Goal: Task Accomplishment & Management: Manage account settings

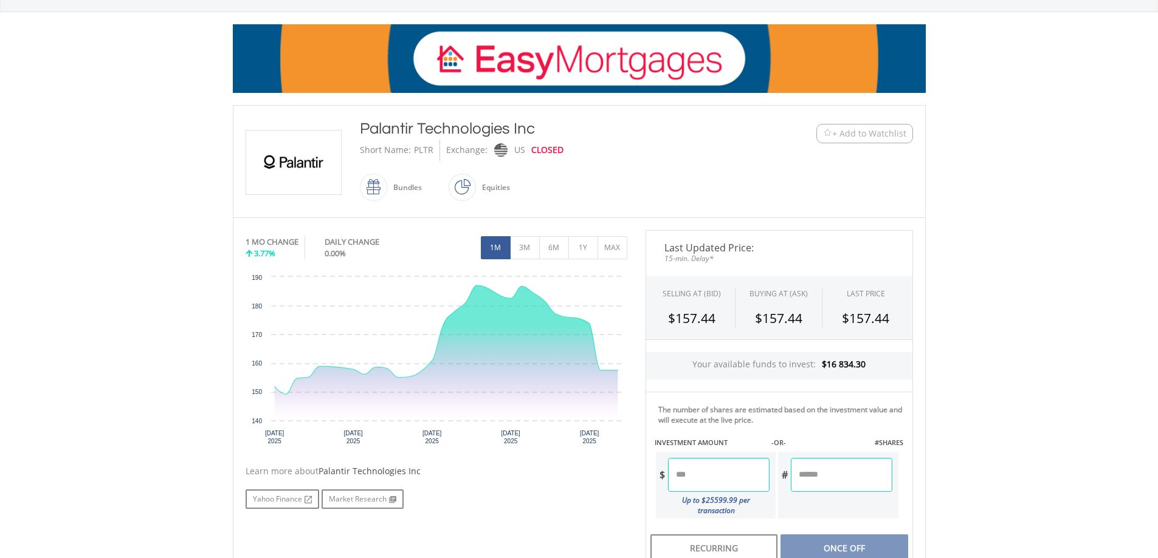
scroll to position [162, 0]
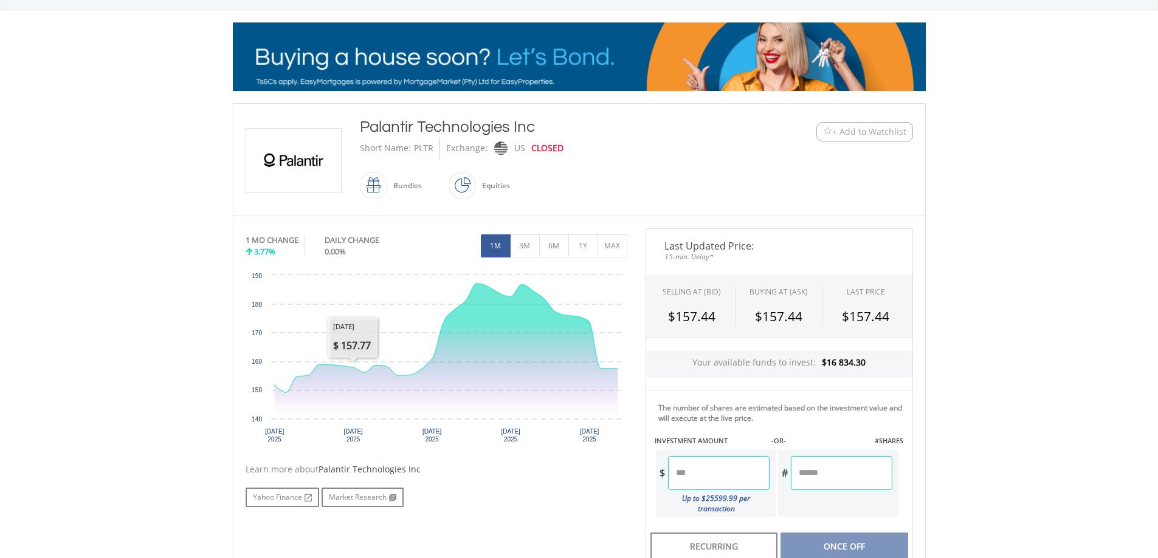
click at [826, 476] on input "number" at bounding box center [841, 473] width 101 height 34
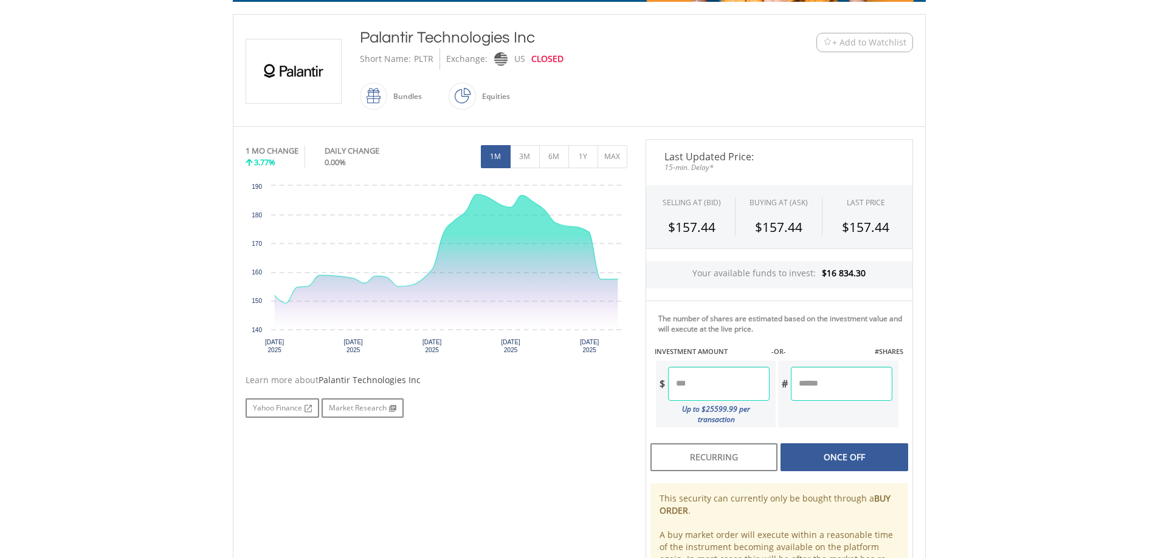
scroll to position [324, 0]
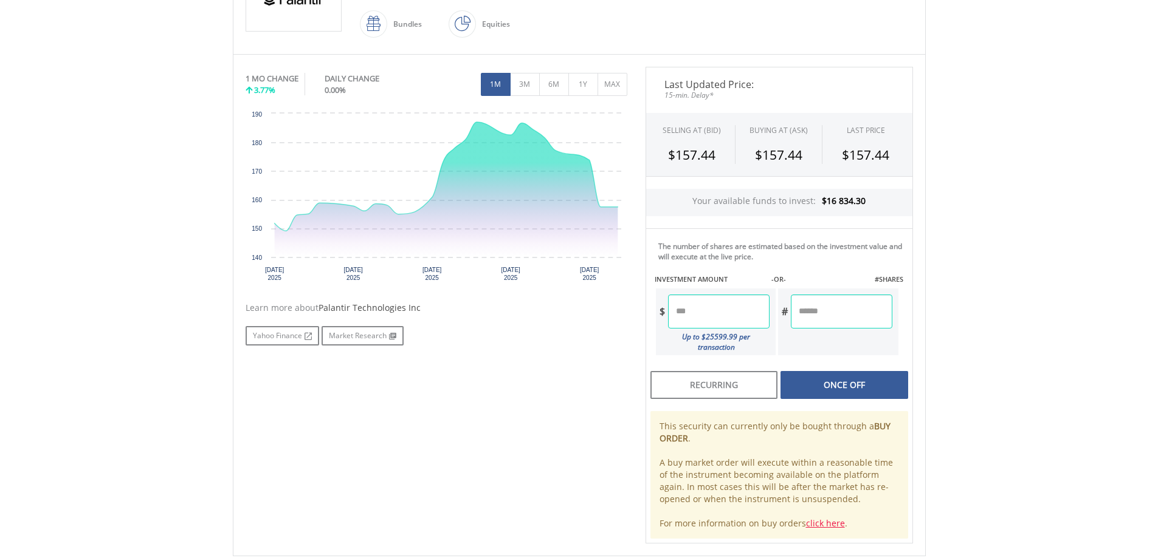
type input "**"
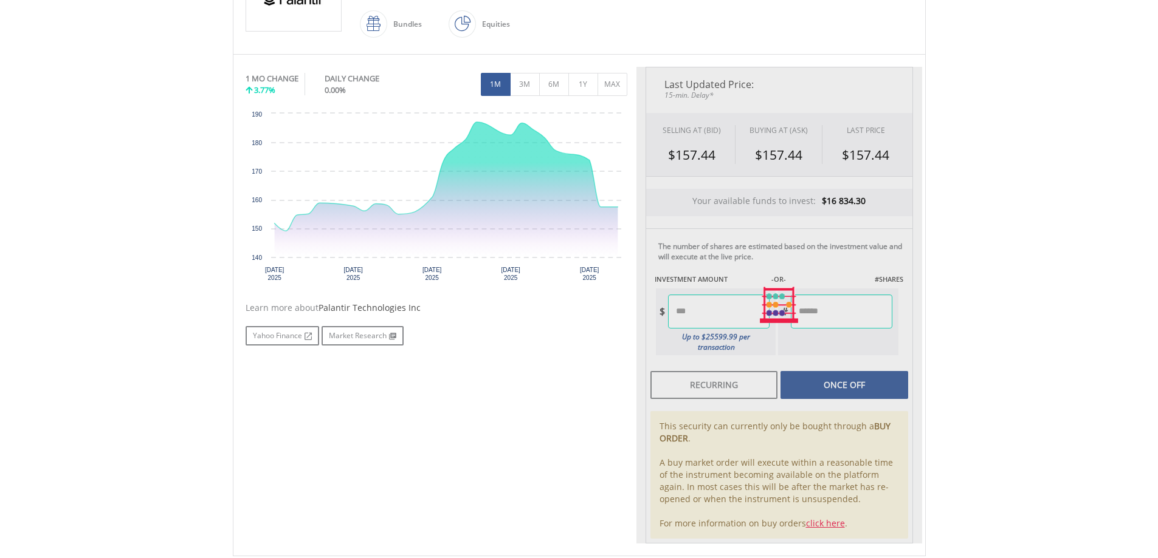
type input "*******"
click at [840, 380] on div "Last Updated Price: 15-min. Delay* SELLING AT (BID) BUYING AT (ASK) LAST PRICE …" at bounding box center [779, 305] width 286 height 477
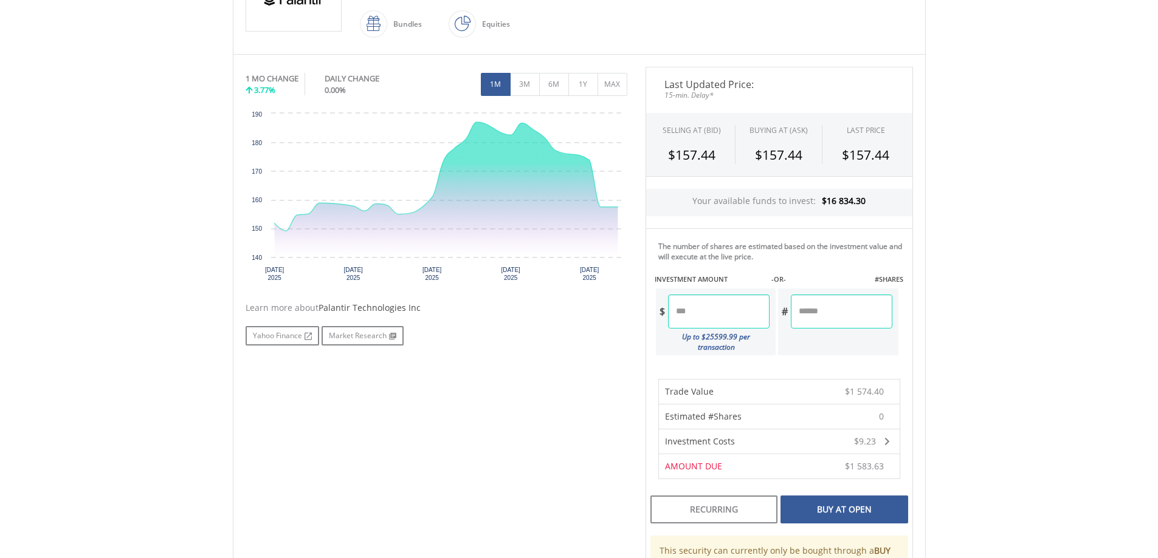
click at [845, 314] on input "**" at bounding box center [841, 312] width 101 height 34
type input "***"
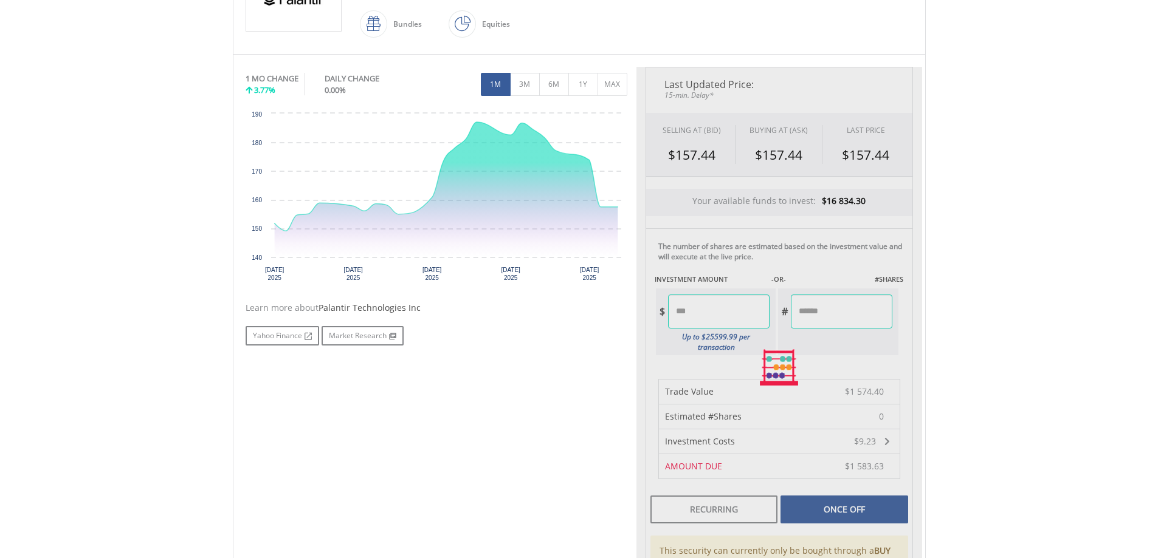
click at [987, 360] on body "My Investments Invest Now New Listings Sell My Recurring Investments Pending Or…" at bounding box center [579, 305] width 1158 height 1258
type input "********"
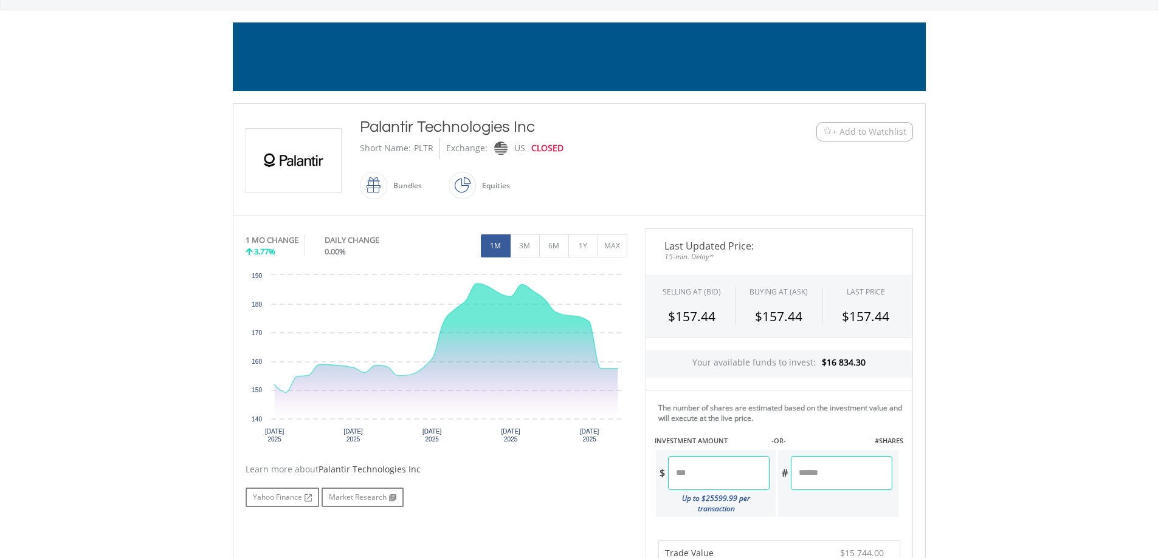
scroll to position [0, 0]
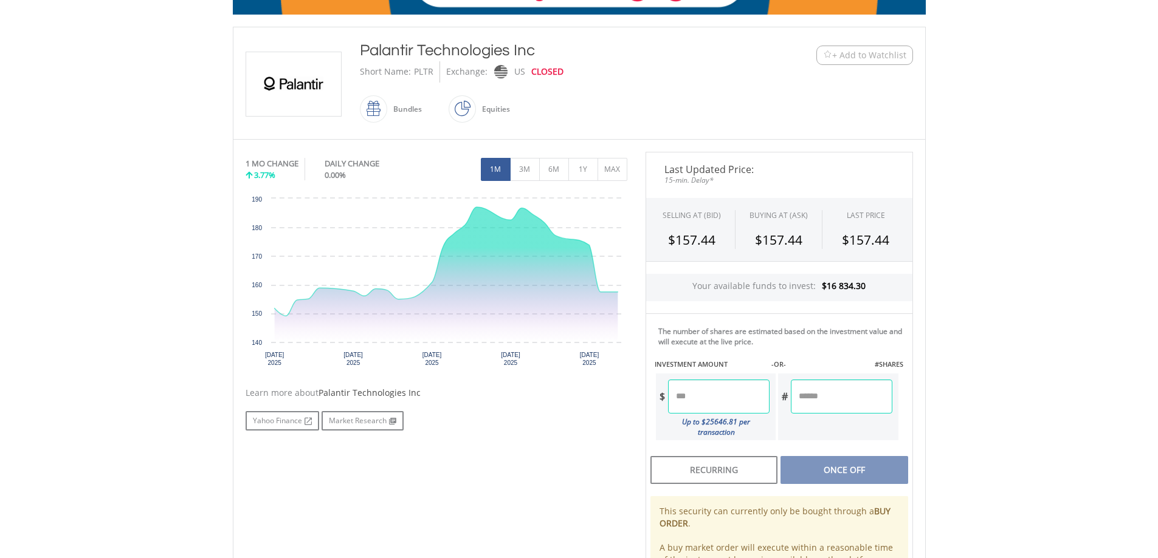
scroll to position [324, 0]
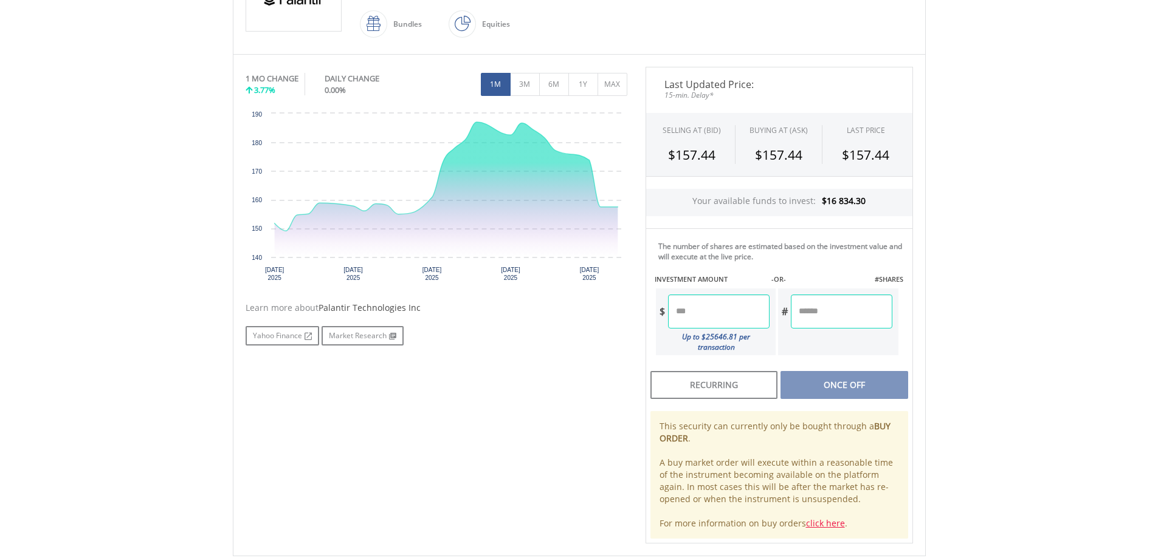
click at [846, 312] on input "number" at bounding box center [841, 312] width 101 height 34
type input "***"
click at [845, 367] on div "Last Updated Price: 15-min. Delay* SELLING AT (BID) BUYING AT (ASK) LAST PRICE …" at bounding box center [779, 305] width 286 height 477
type input "********"
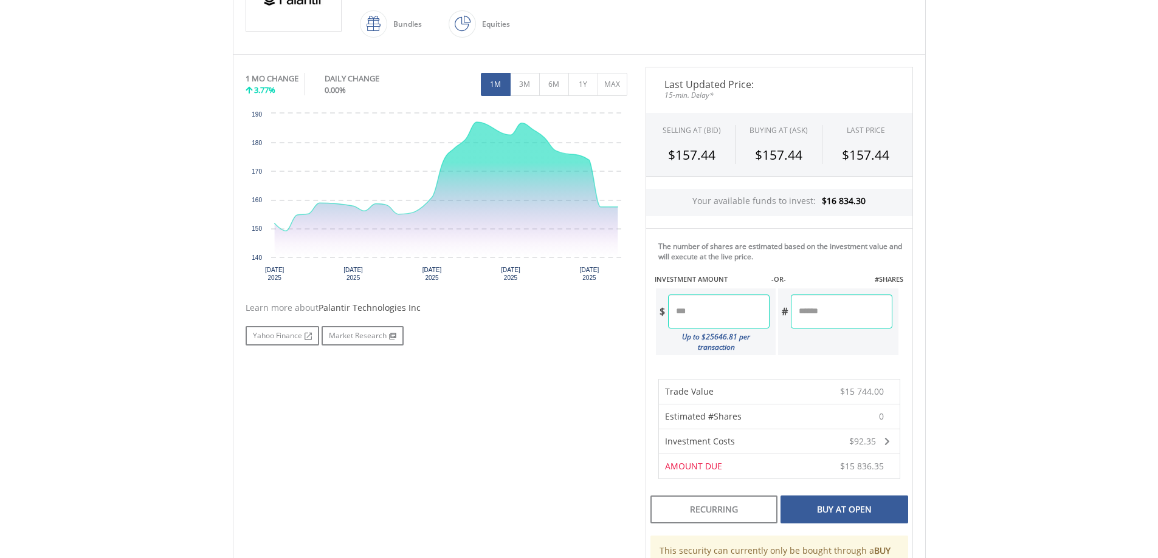
click at [833, 497] on div "Buy At Open" at bounding box center [843, 510] width 127 height 28
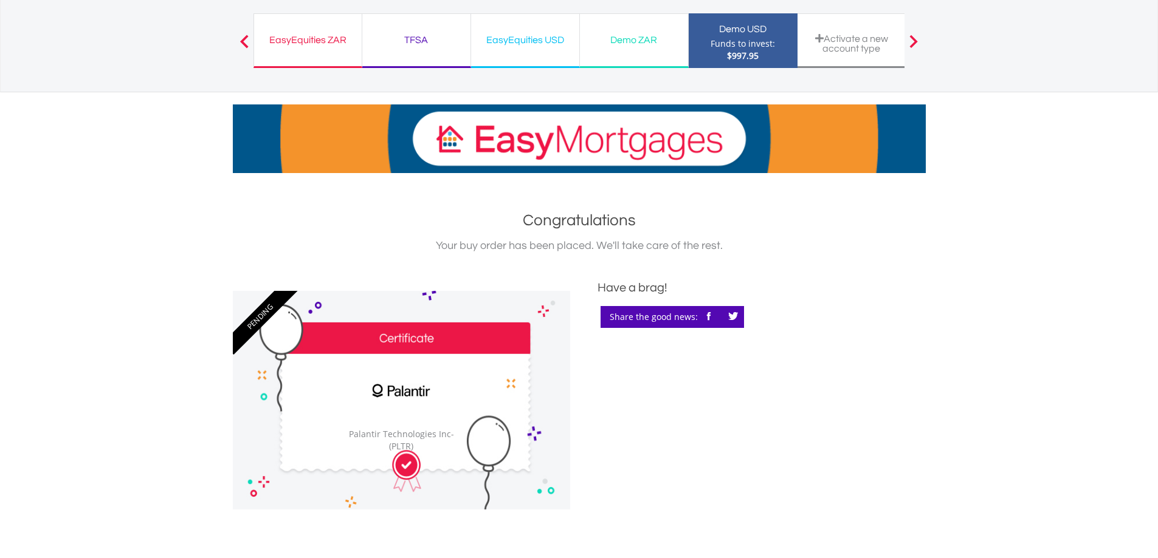
scroll to position [162, 0]
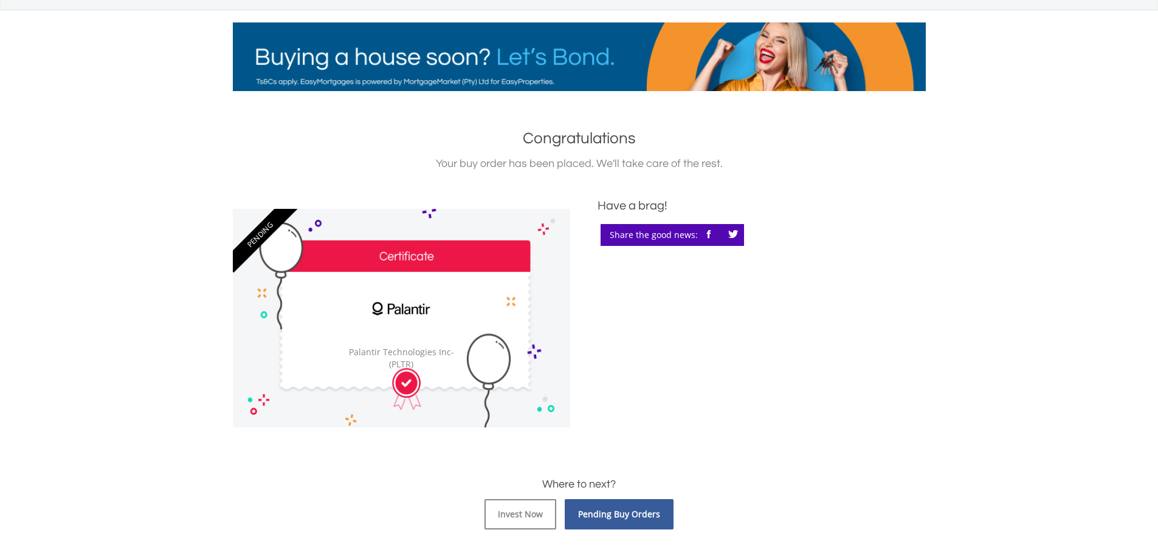
click at [611, 504] on link "Pending Buy Orders" at bounding box center [618, 514] width 109 height 30
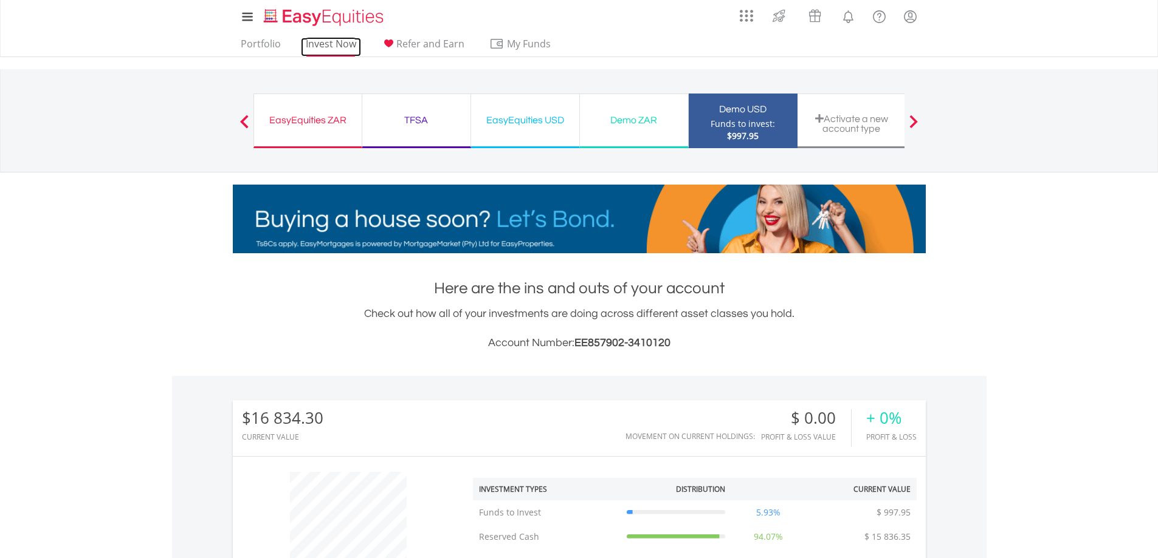
click at [329, 43] on link "Invest Now" at bounding box center [331, 47] width 60 height 19
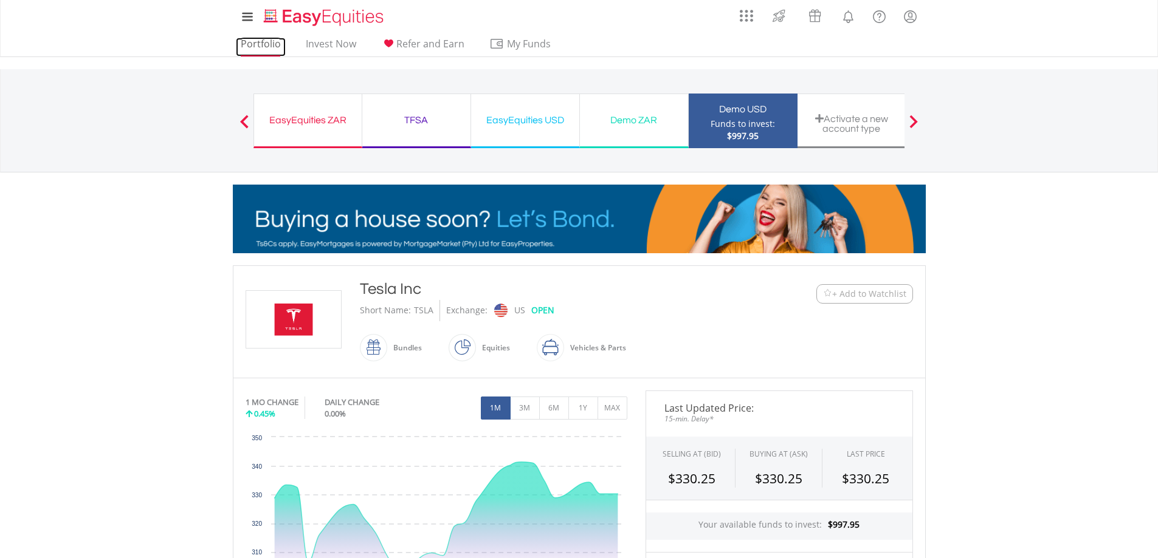
click at [265, 41] on link "Portfolio" at bounding box center [261, 47] width 50 height 19
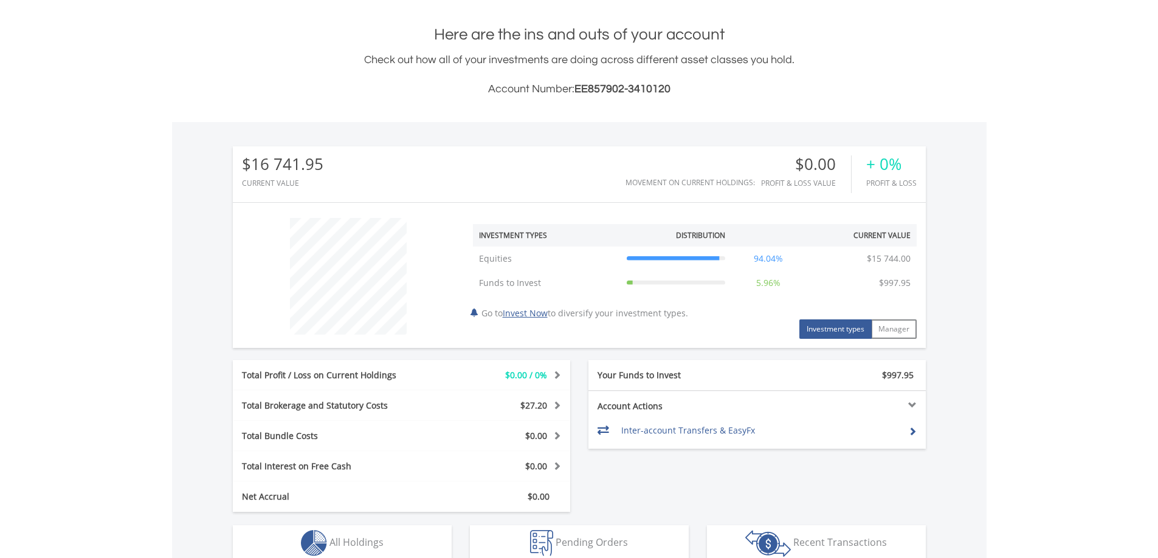
scroll to position [324, 0]
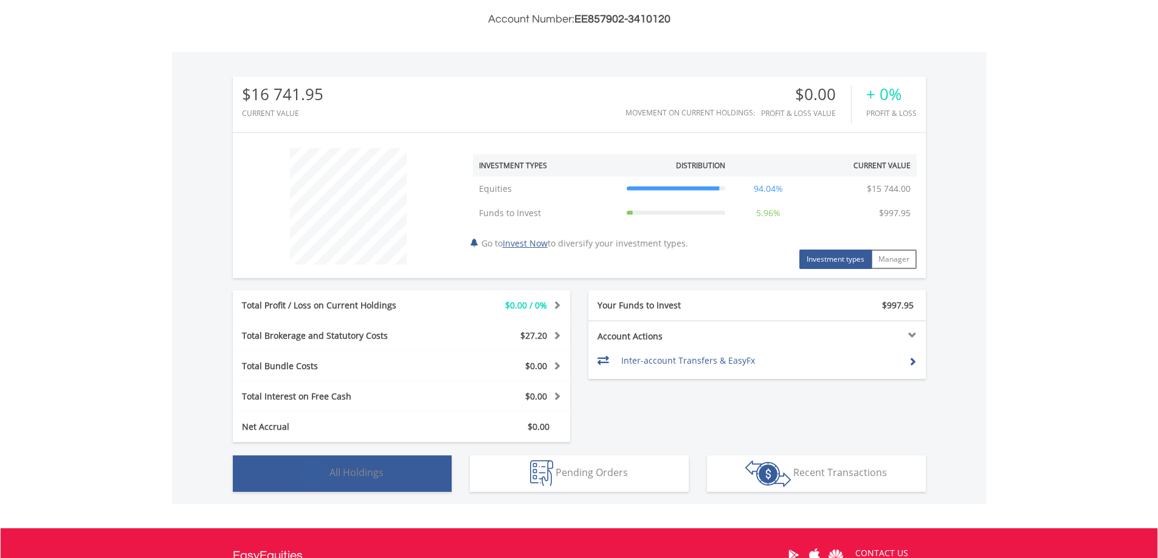
click at [348, 467] on span "All Holdings" at bounding box center [356, 472] width 54 height 13
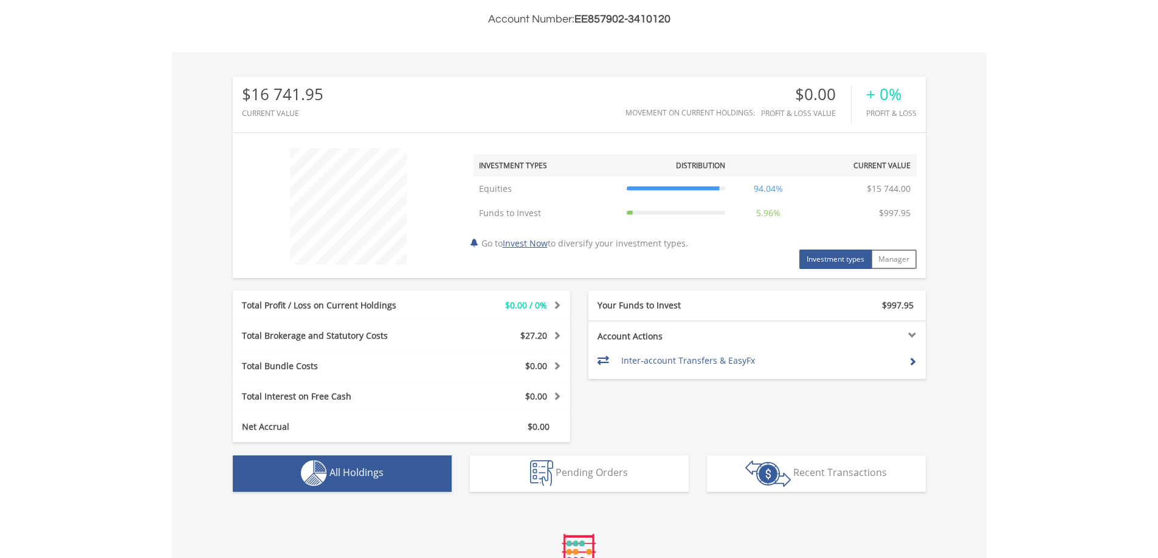
scroll to position [671, 0]
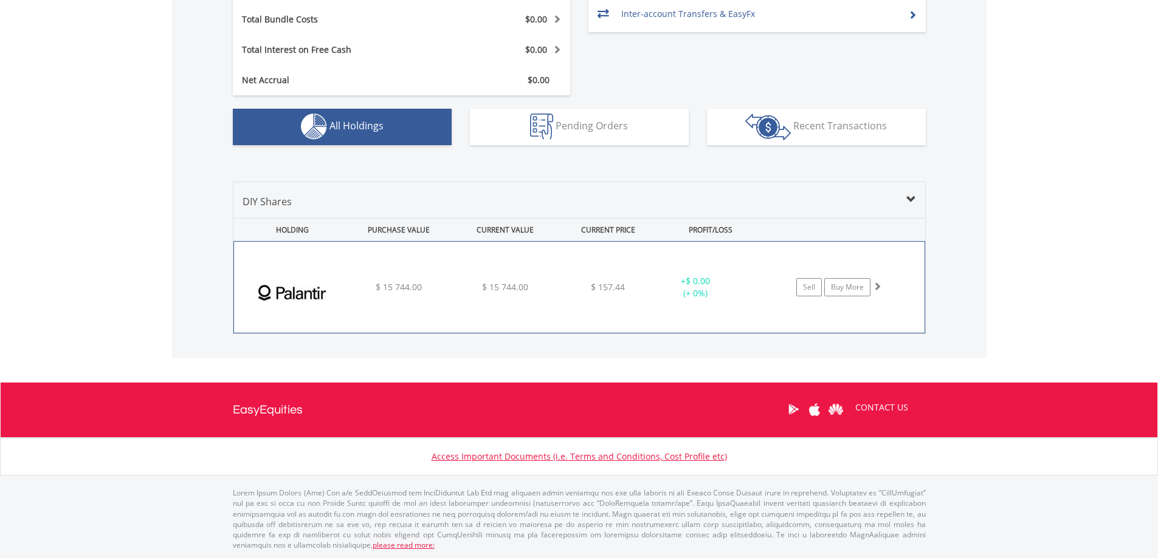
click at [304, 297] on img at bounding box center [292, 293] width 105 height 73
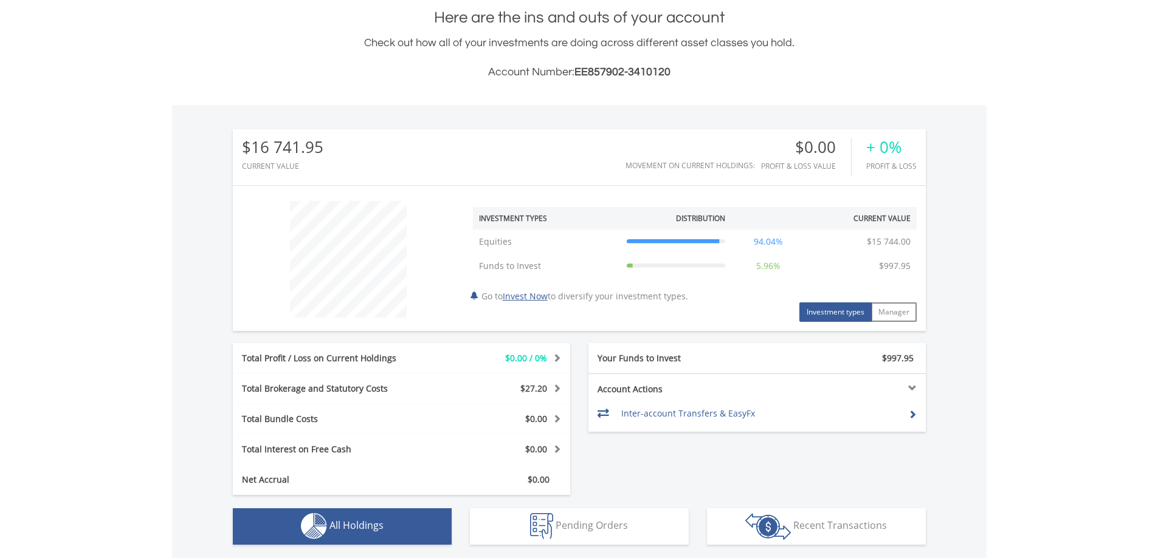
scroll to position [0, 0]
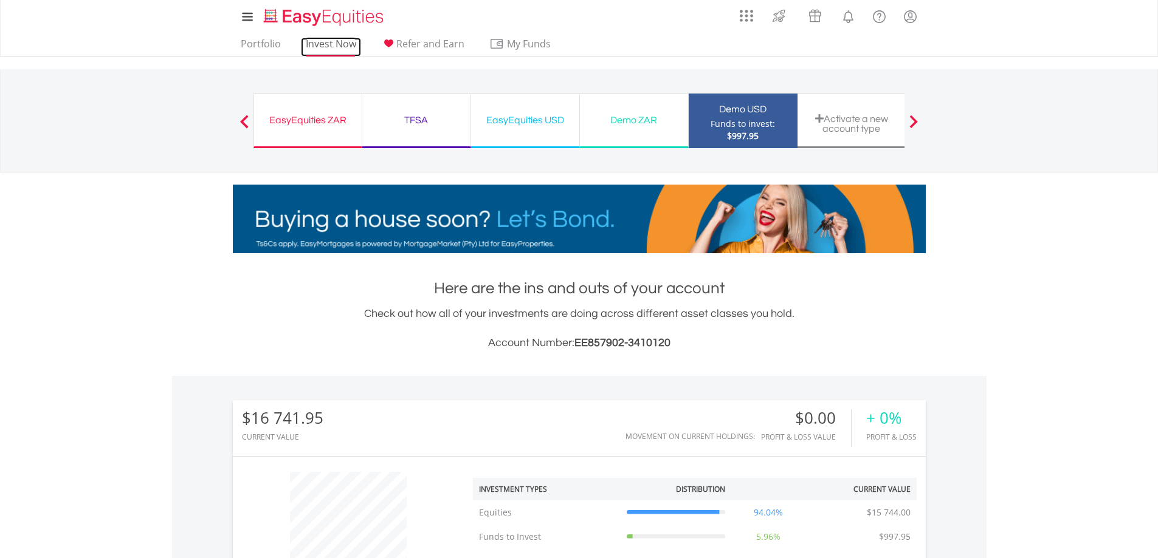
click at [346, 45] on link "Invest Now" at bounding box center [331, 47] width 60 height 19
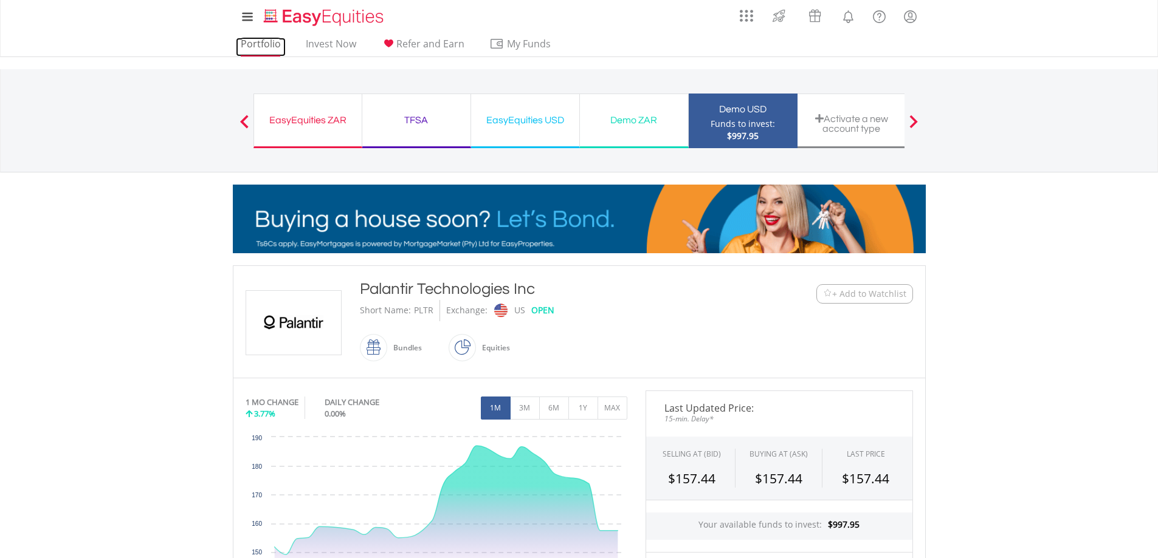
click at [266, 49] on link "Portfolio" at bounding box center [261, 47] width 50 height 19
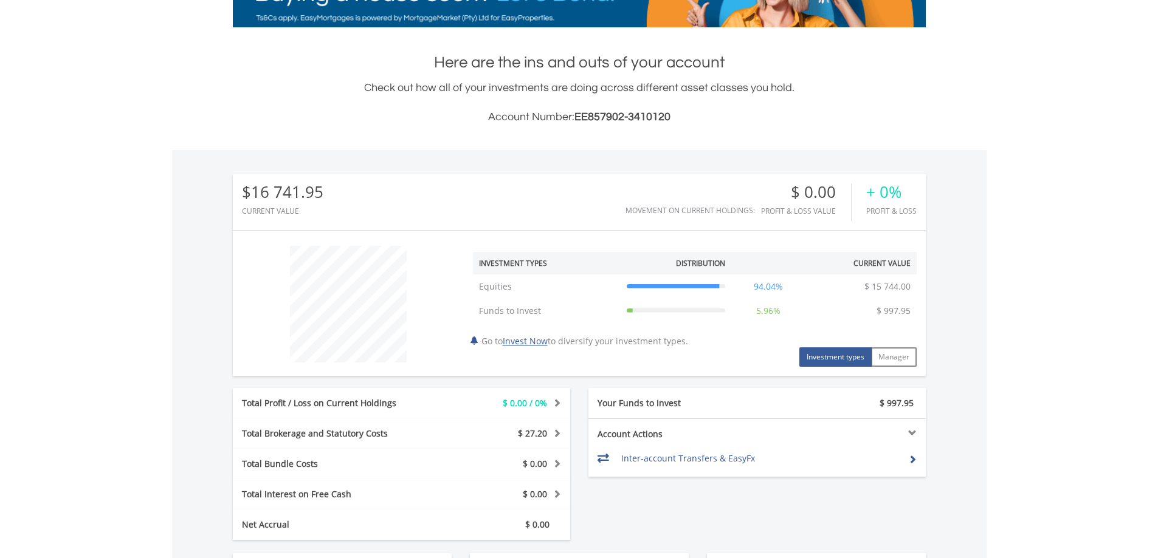
scroll to position [324, 0]
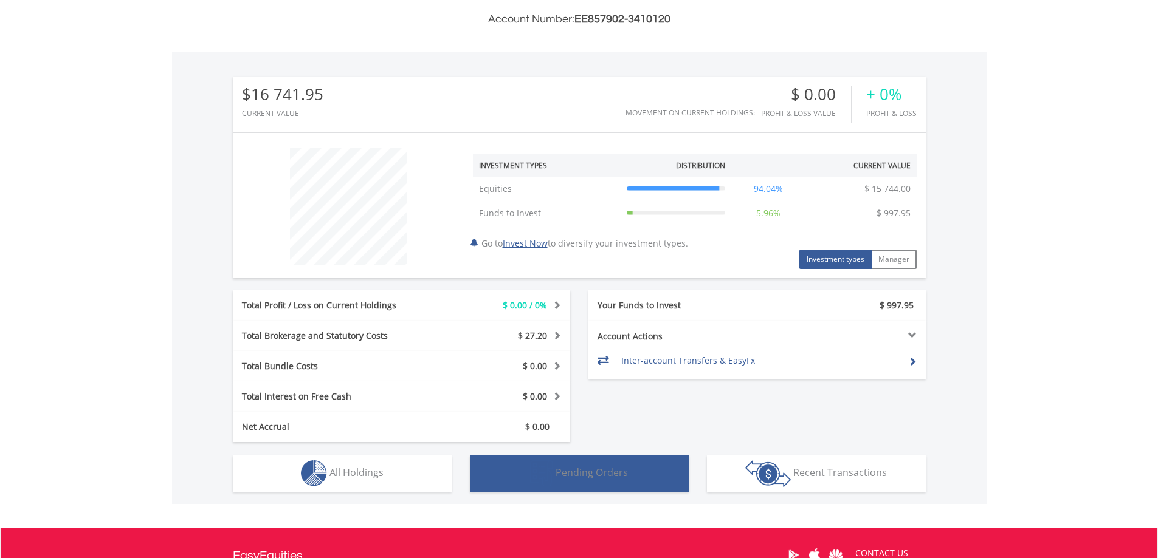
click at [577, 475] on span "Pending Orders" at bounding box center [591, 472] width 72 height 13
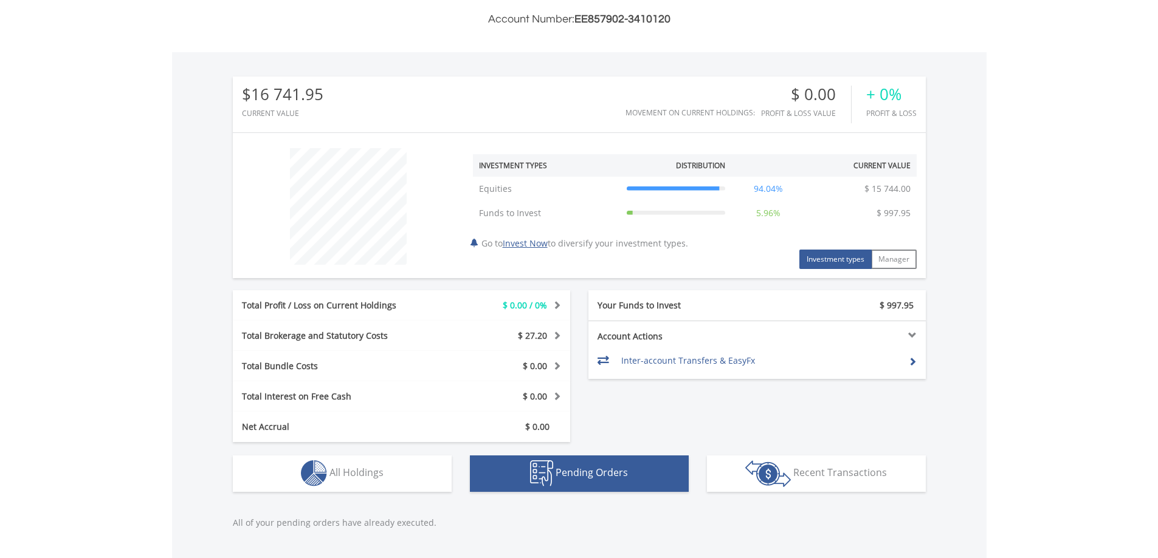
scroll to position [537, 0]
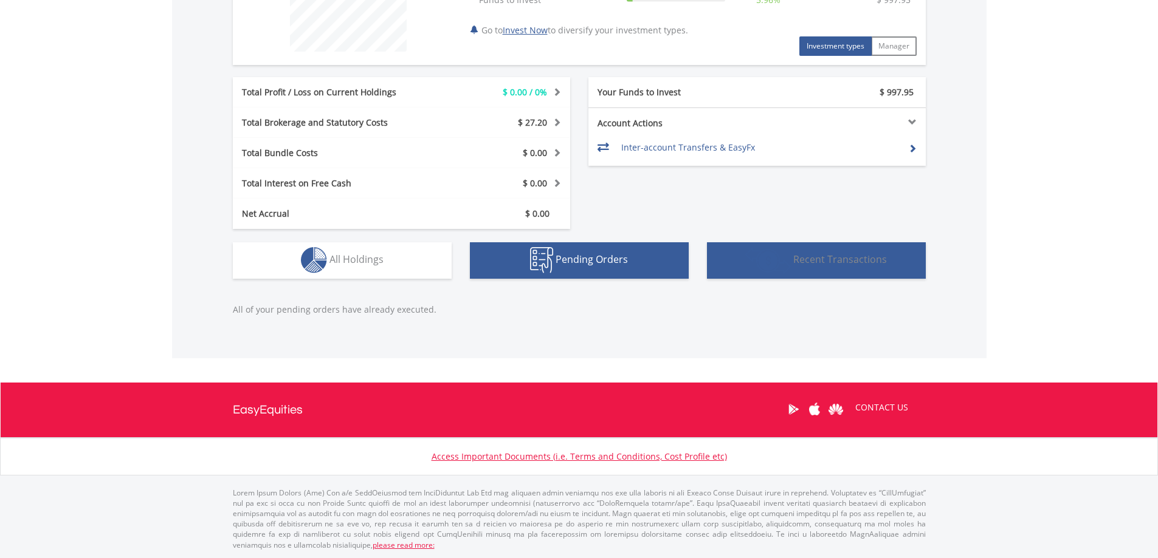
click at [758, 255] on img "button" at bounding box center [768, 260] width 46 height 27
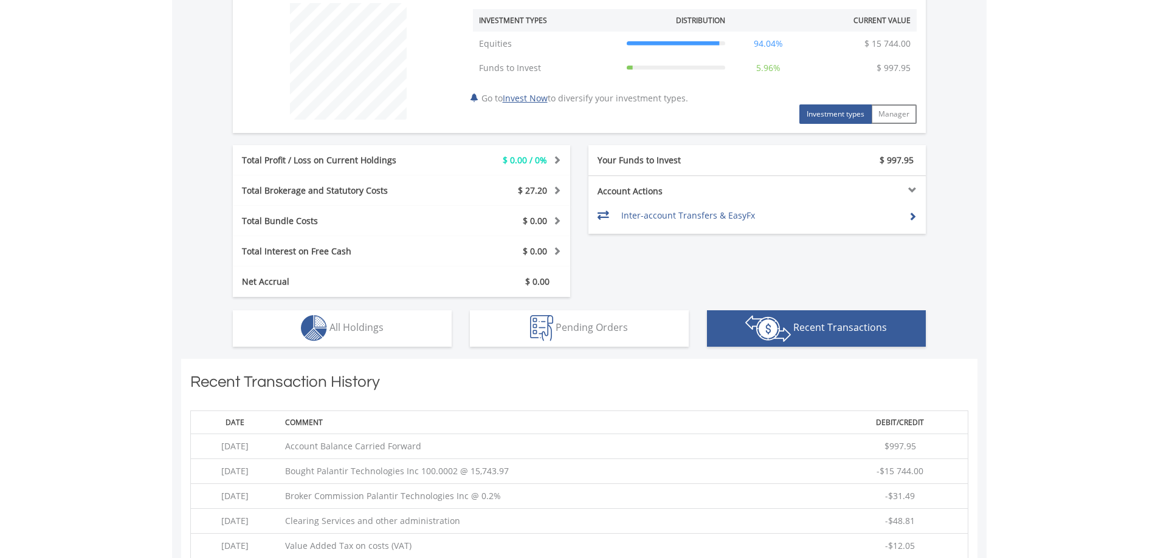
scroll to position [145, 0]
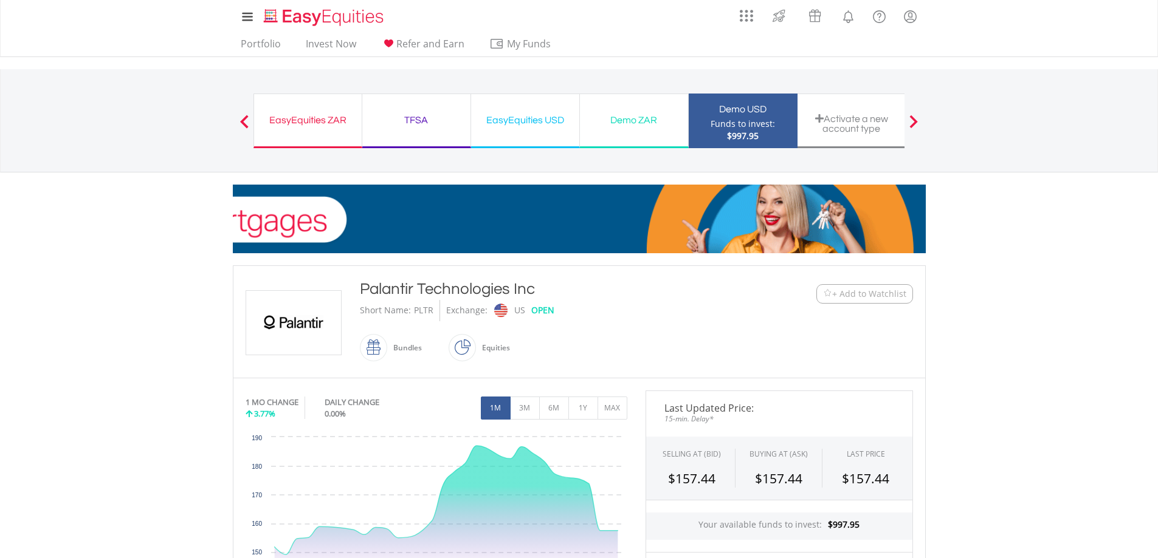
scroll to position [162, 0]
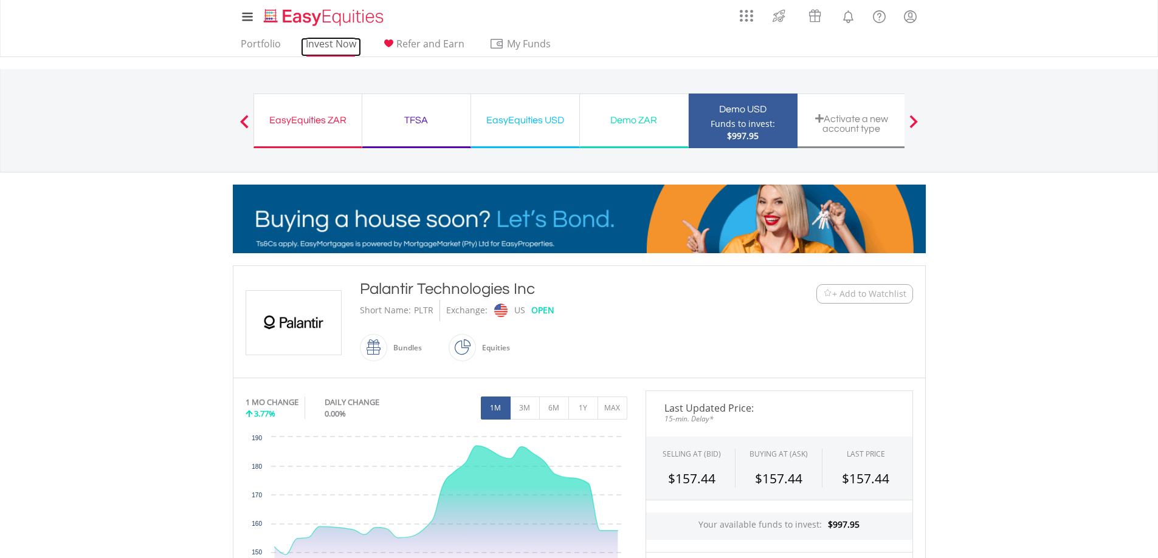
click at [320, 41] on link "Invest Now" at bounding box center [331, 47] width 60 height 19
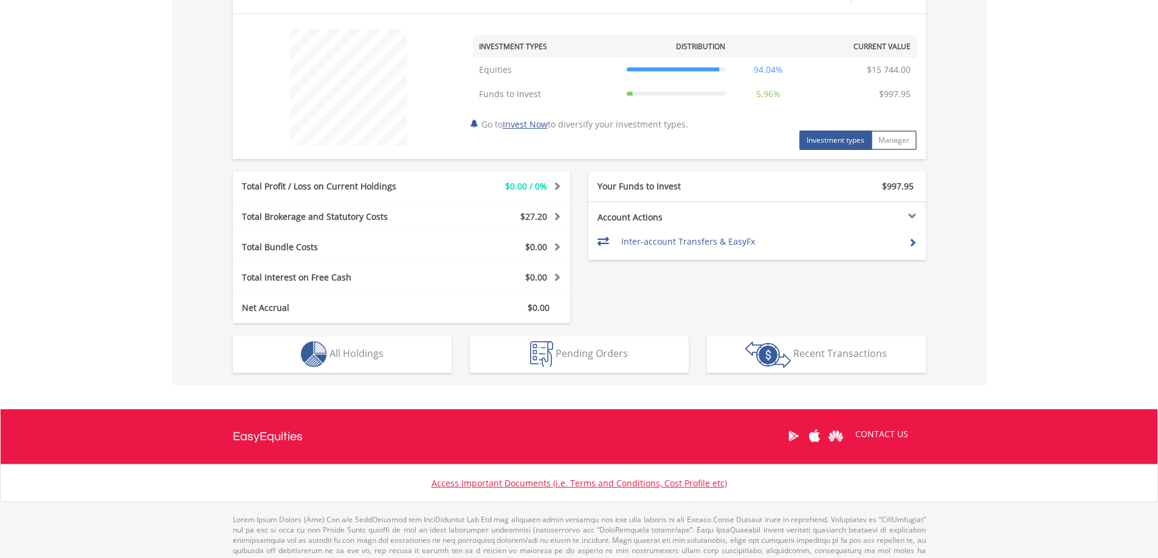
scroll to position [470, 0]
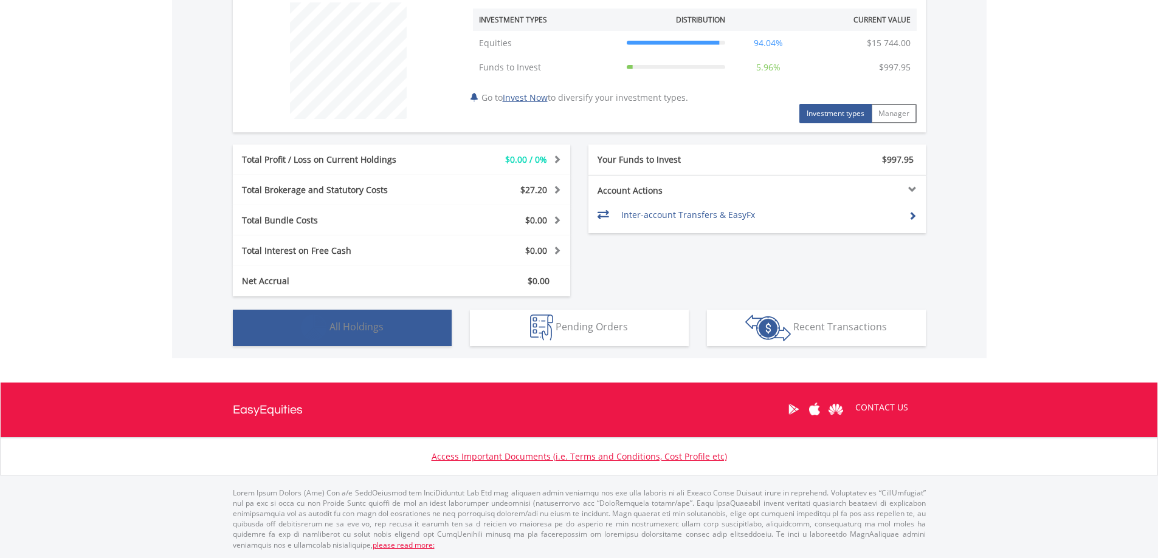
click at [386, 331] on button "Holdings All Holdings" at bounding box center [342, 328] width 219 height 36
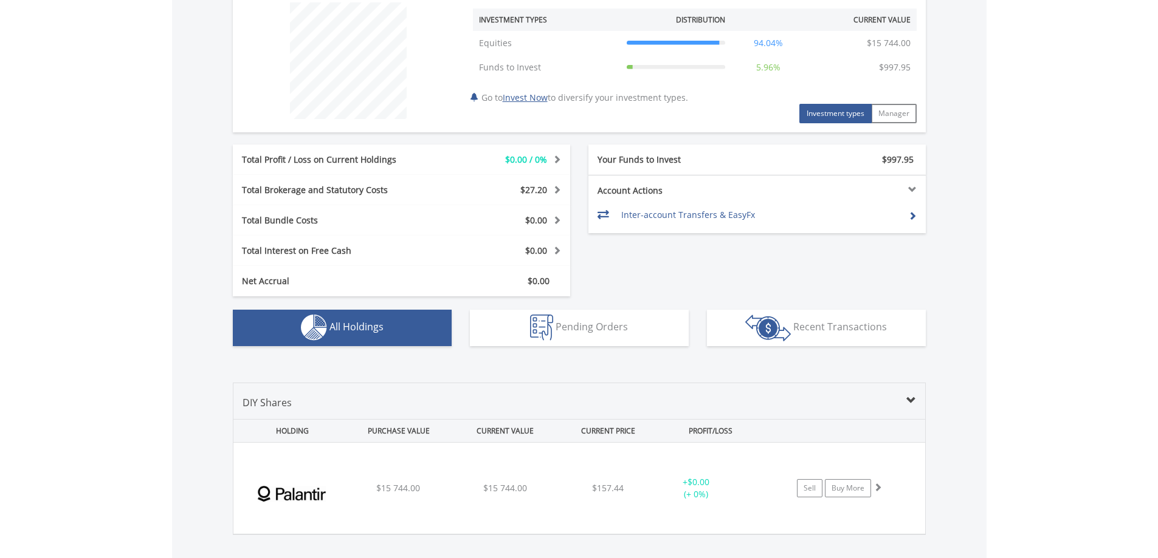
scroll to position [671, 0]
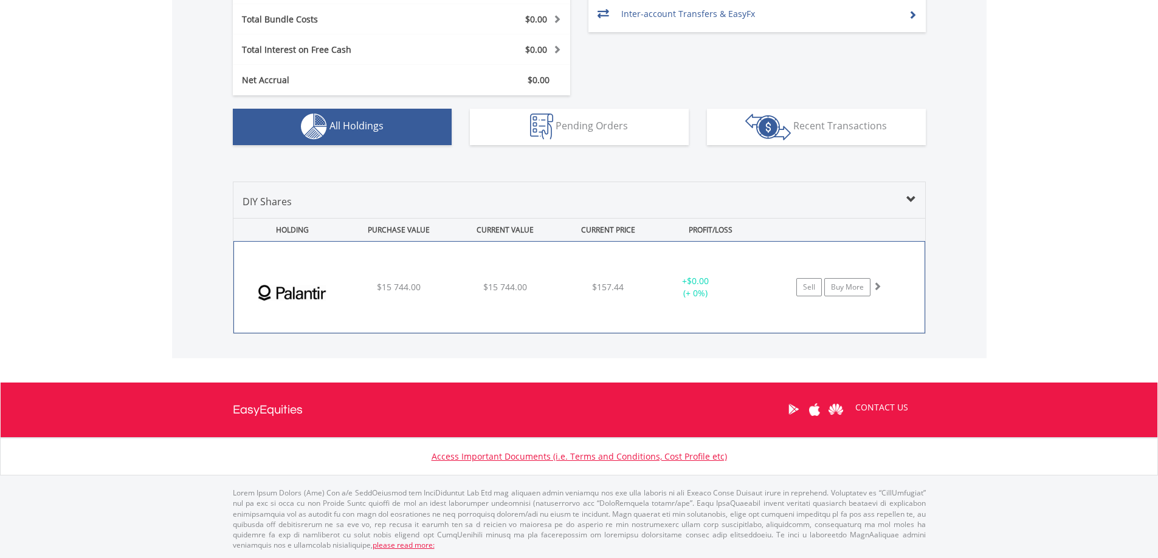
click at [309, 290] on img at bounding box center [292, 293] width 105 height 73
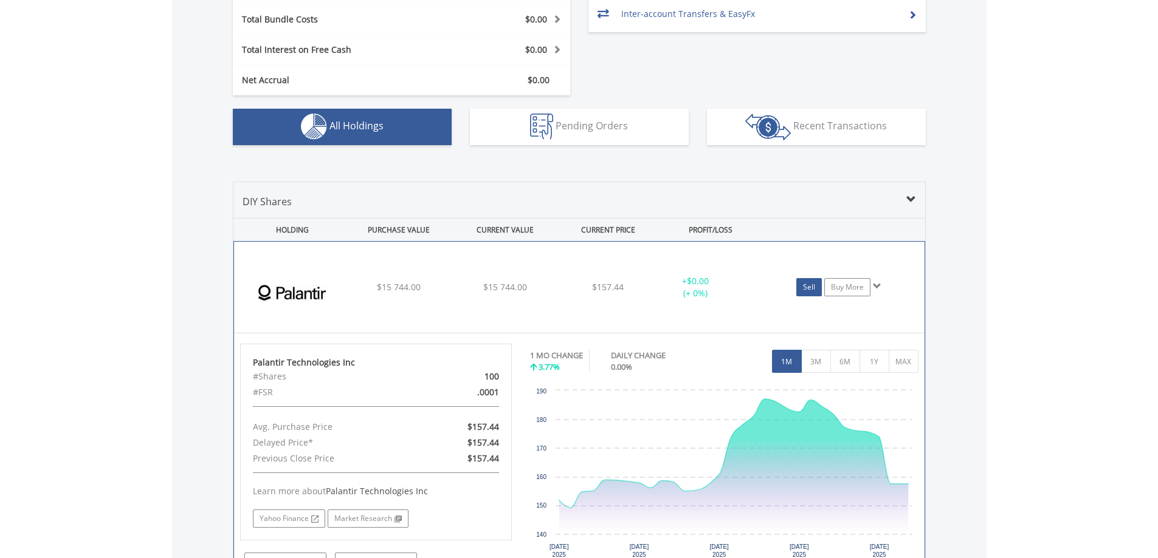
click at [808, 284] on link "Sell" at bounding box center [809, 287] width 26 height 18
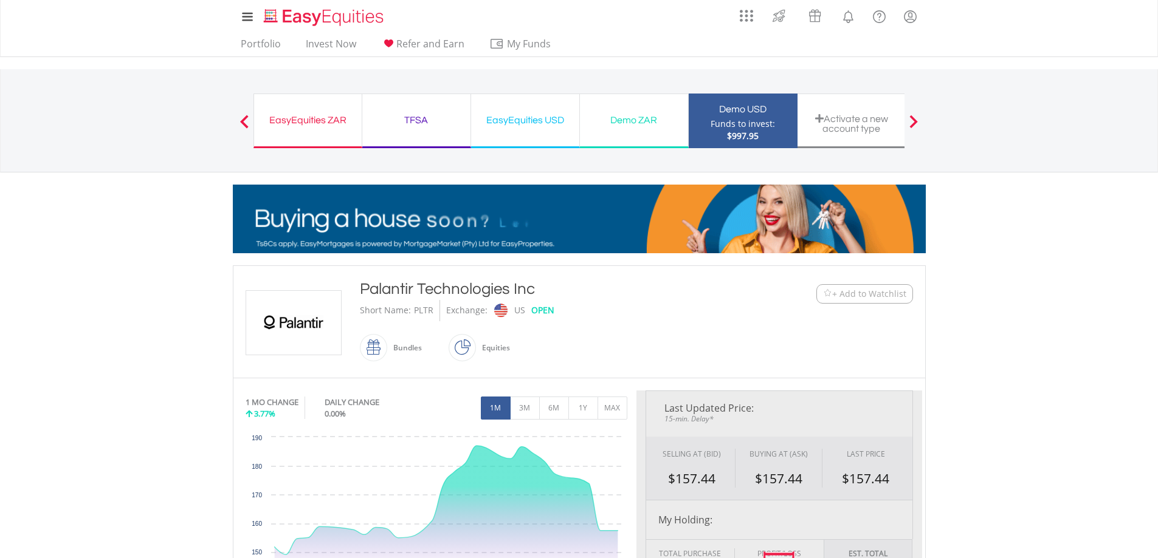
type input "********"
type input "******"
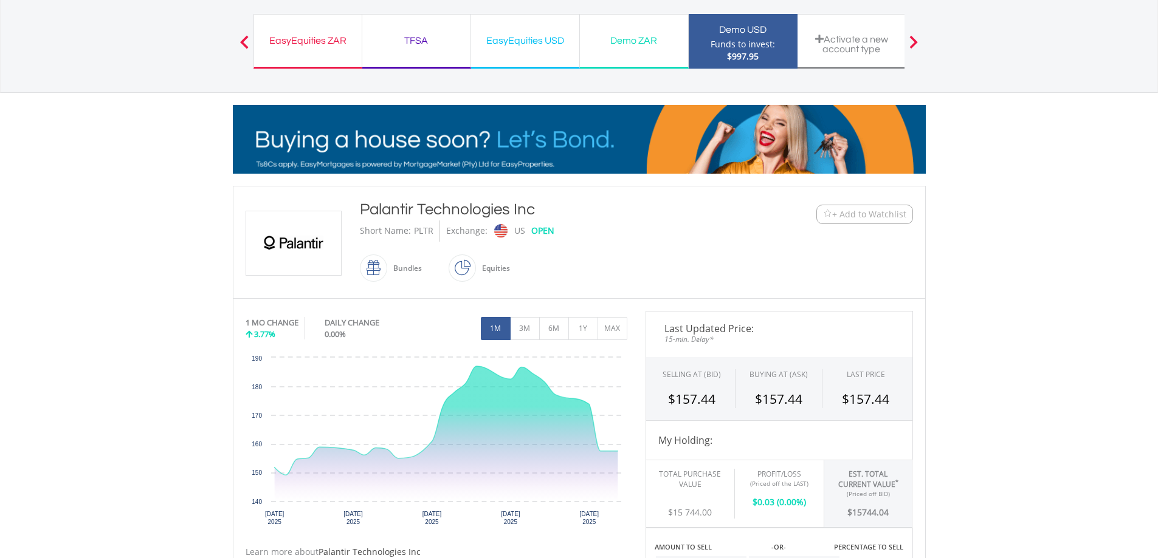
scroll to position [162, 0]
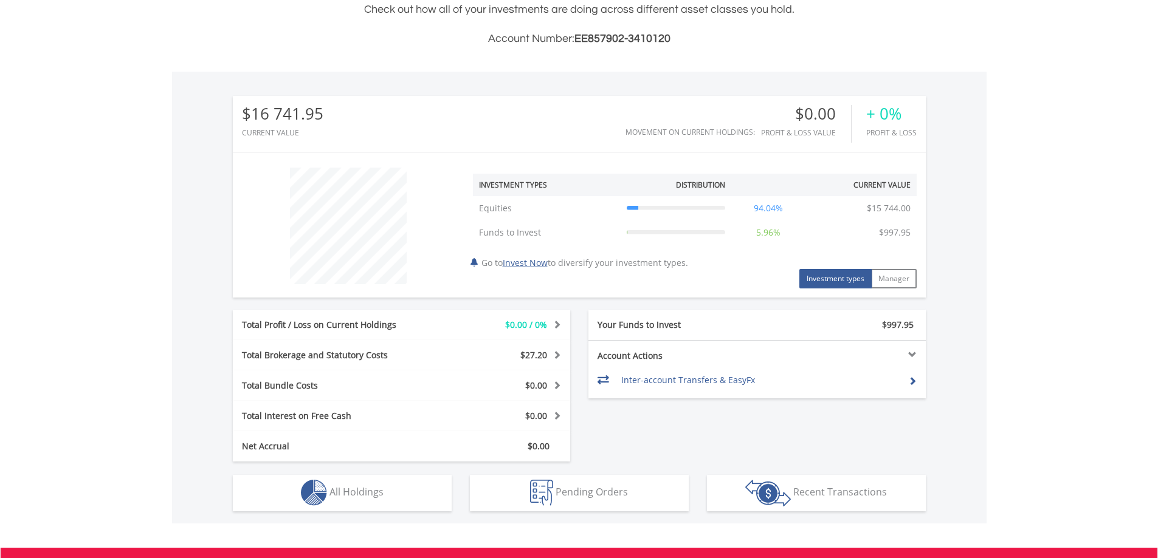
scroll to position [117, 231]
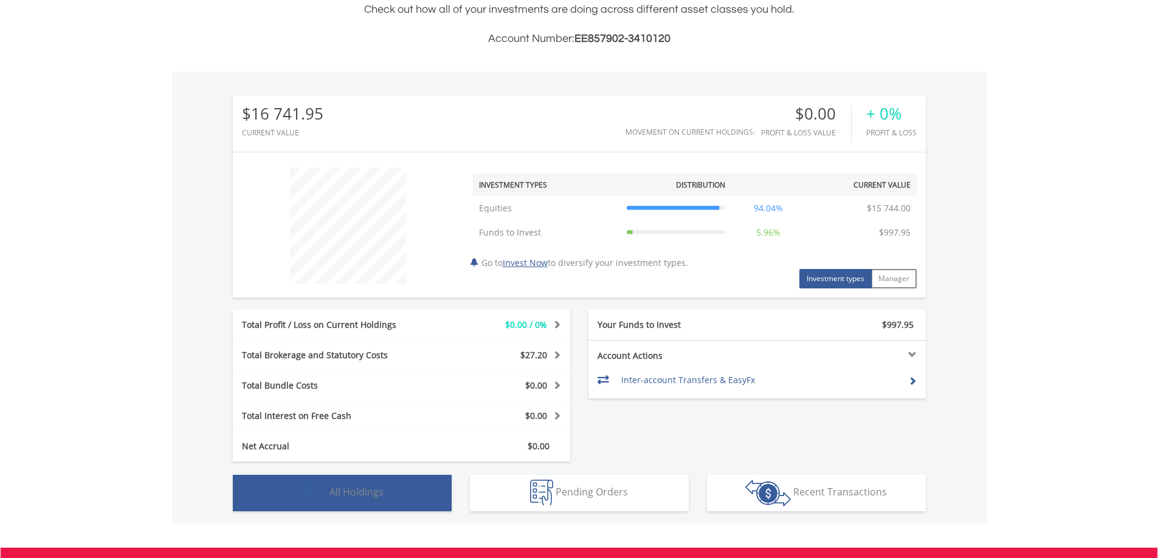
click at [348, 488] on span "All Holdings" at bounding box center [356, 491] width 54 height 13
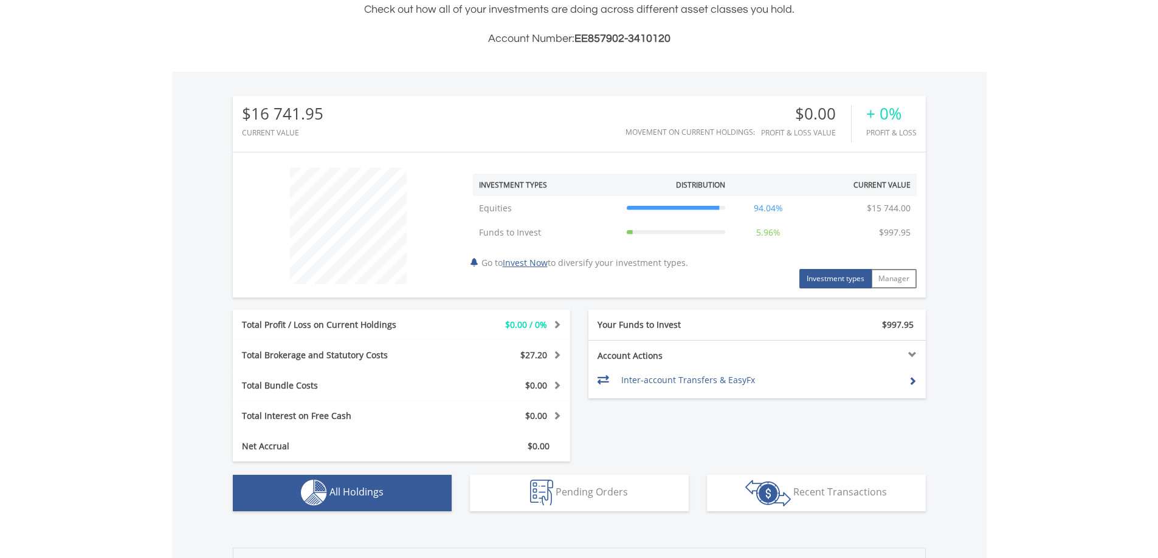
scroll to position [671, 0]
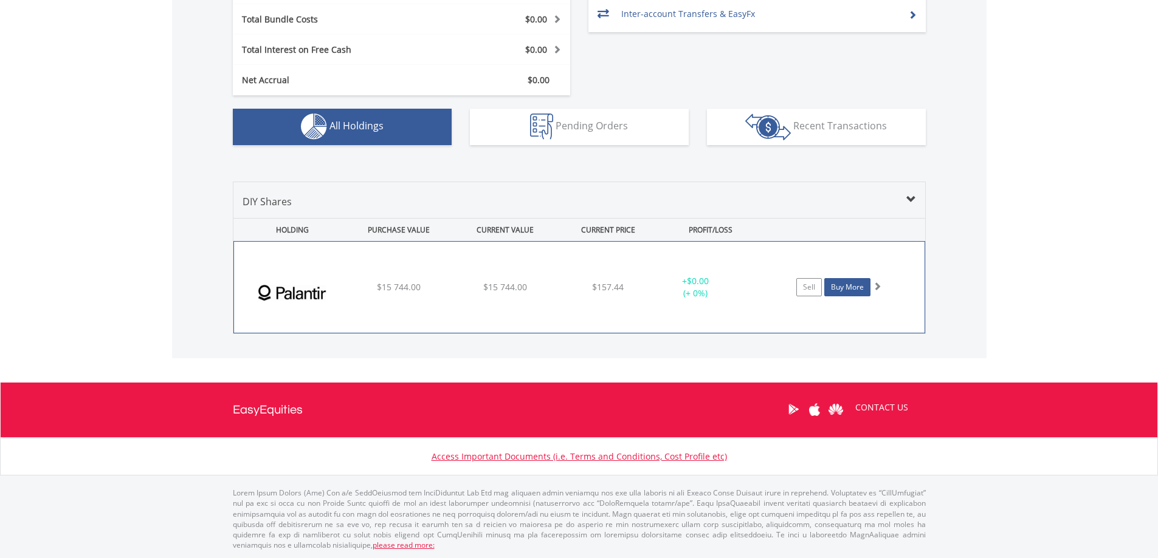
click at [859, 283] on link "Buy More" at bounding box center [847, 287] width 46 height 18
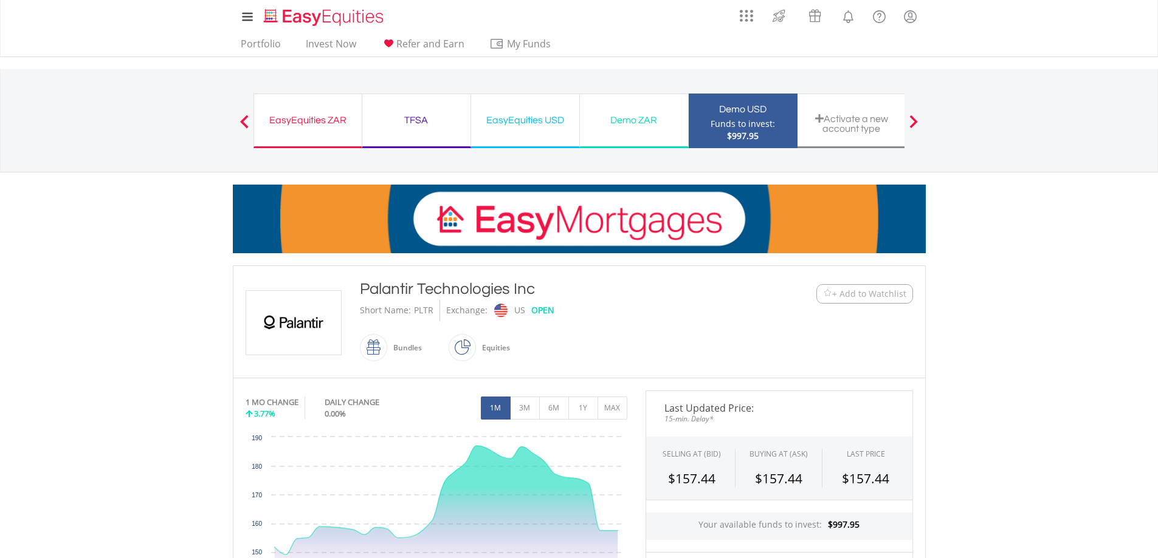
click at [512, 114] on div "EasyEquities USD" at bounding box center [525, 120] width 94 height 17
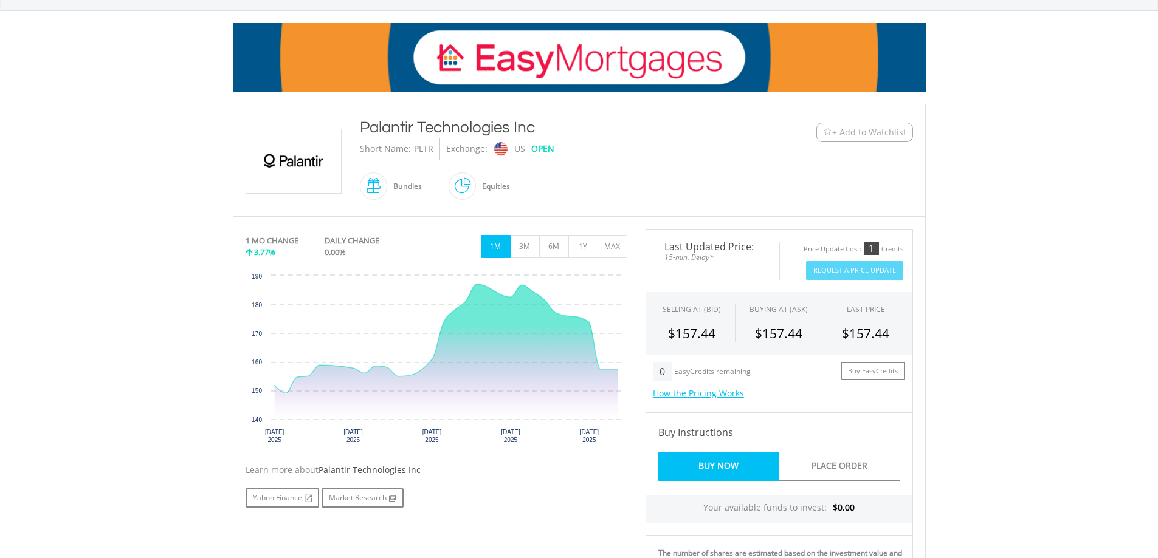
scroll to position [162, 0]
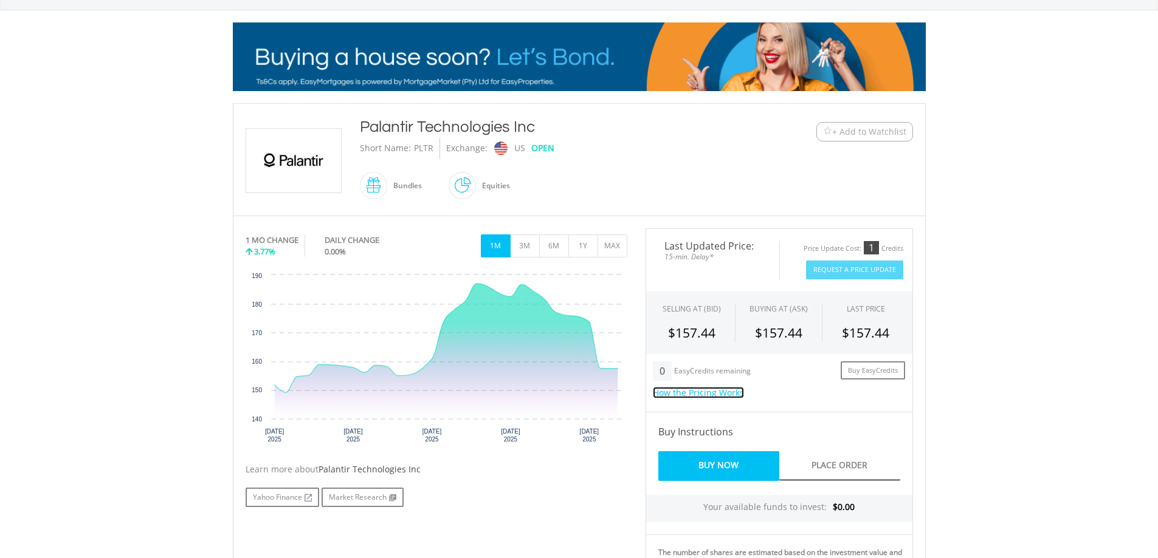
click at [693, 394] on link "How the Pricing Works" at bounding box center [698, 393] width 91 height 12
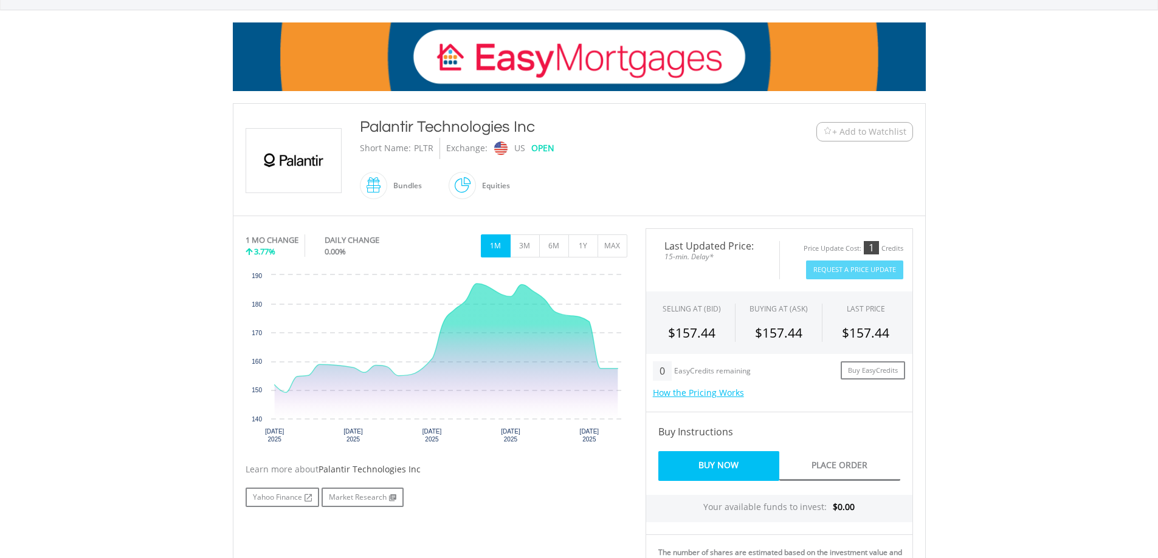
click at [1066, 371] on body "My Investments Invest Now New Listings Sell My Recurring Investments Pending Or…" at bounding box center [579, 392] width 1158 height 1108
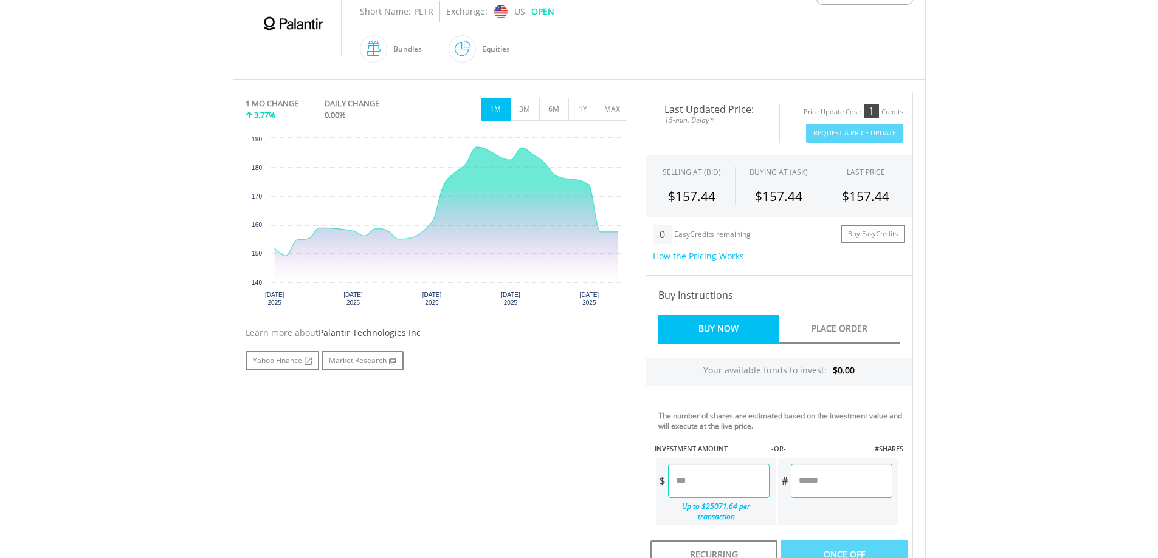
scroll to position [0, 0]
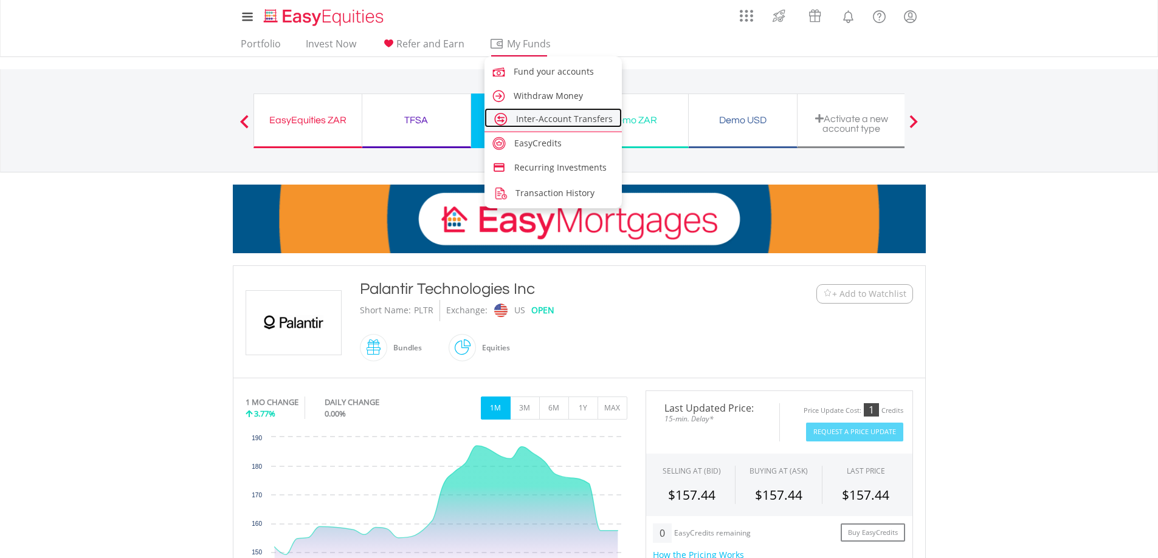
click at [541, 121] on span "Inter-Account Transfers" at bounding box center [564, 119] width 97 height 12
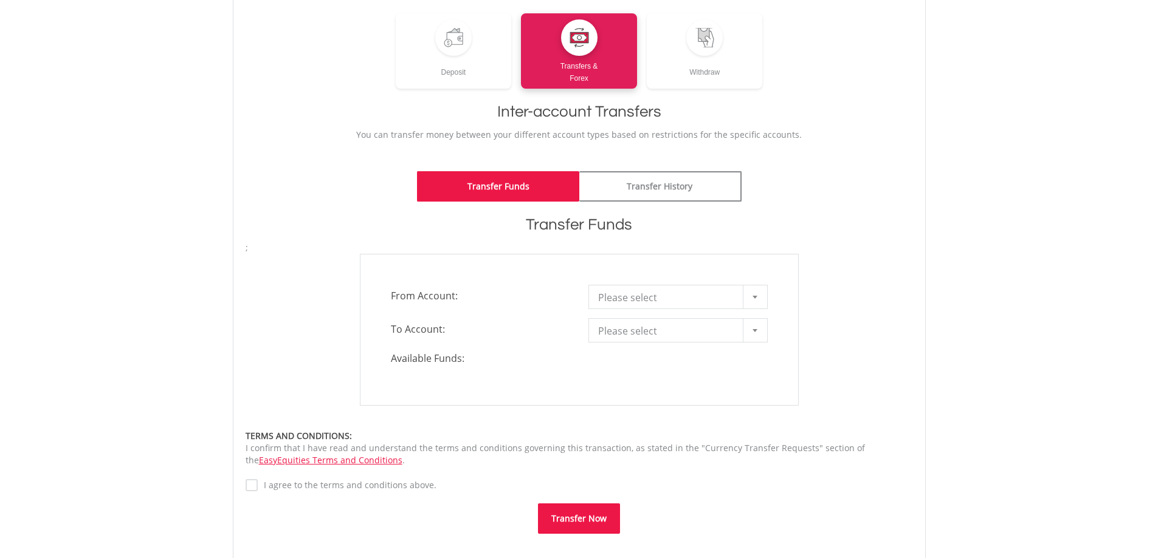
scroll to position [162, 0]
click at [755, 298] on div at bounding box center [755, 296] width 24 height 23
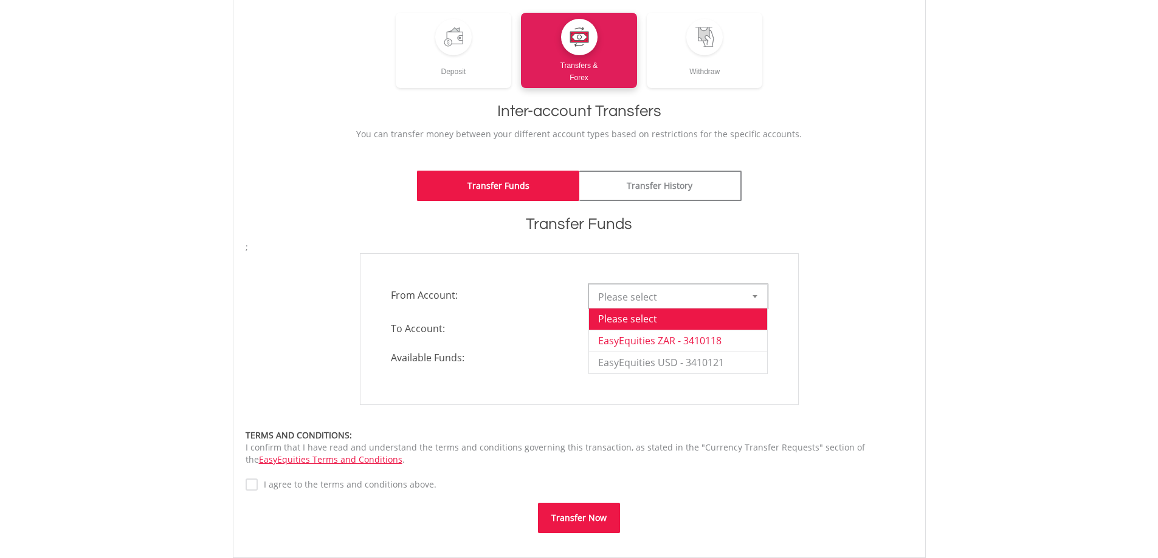
click at [713, 339] on li "EasyEquities ZAR - 3410118" at bounding box center [678, 341] width 178 height 22
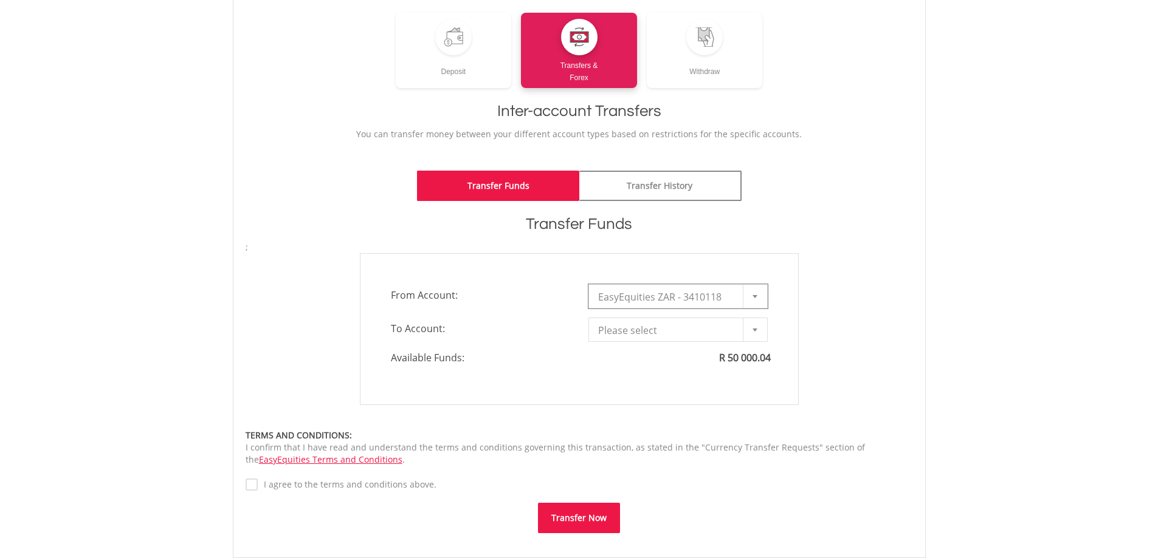
click at [756, 329] on b at bounding box center [754, 330] width 5 height 3
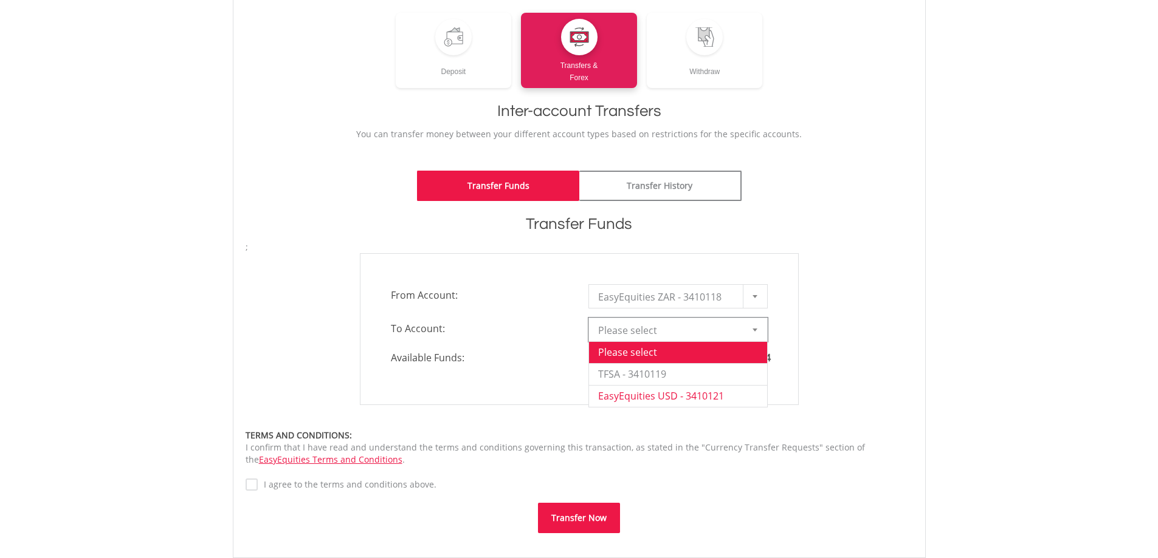
click at [699, 397] on li "EasyEquities USD - 3410121" at bounding box center [678, 396] width 178 height 22
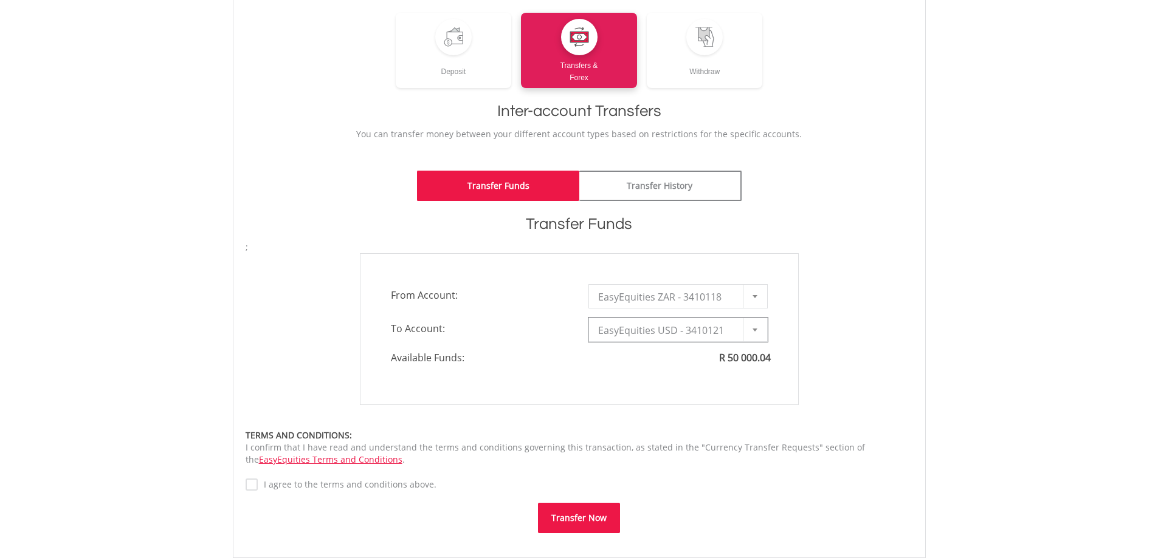
type input "*"
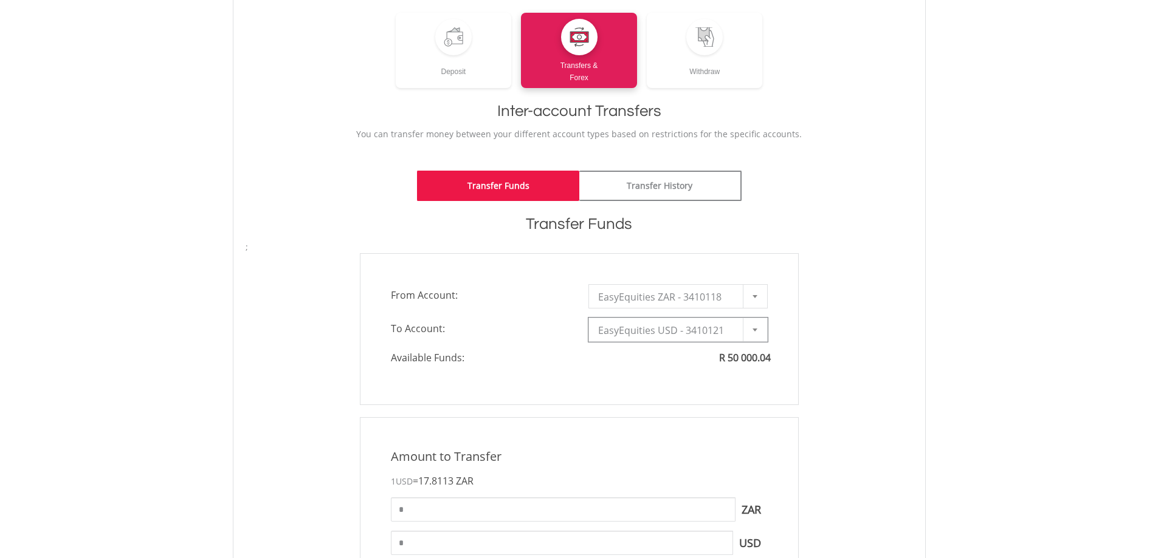
scroll to position [324, 0]
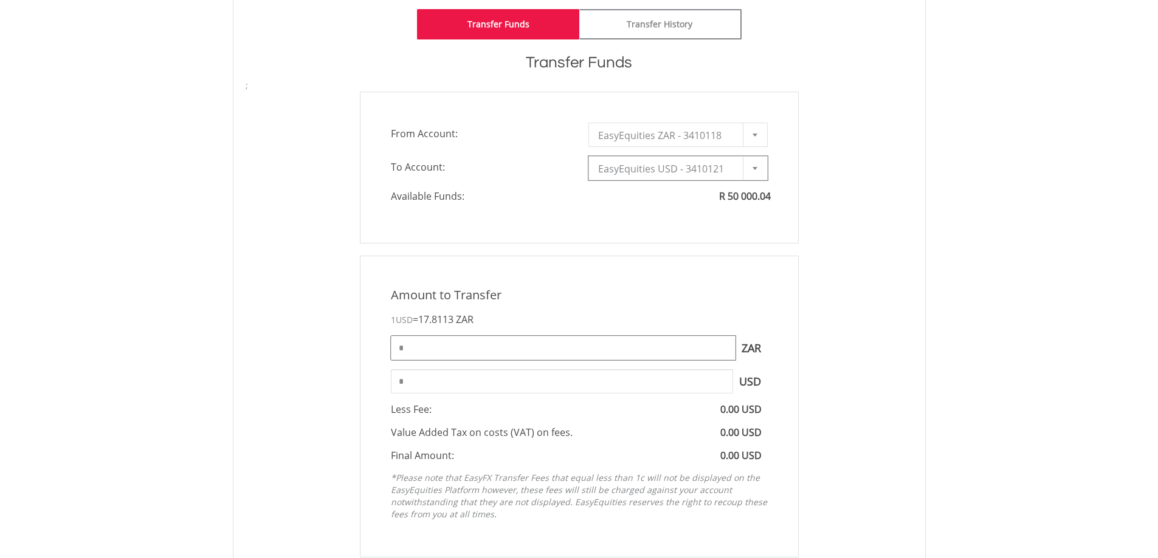
click at [695, 345] on input "*" at bounding box center [563, 348] width 345 height 24
type input "****"
type input "*****"
click at [659, 384] on input "*****" at bounding box center [562, 381] width 342 height 24
click at [467, 343] on input "****" at bounding box center [563, 348] width 345 height 24
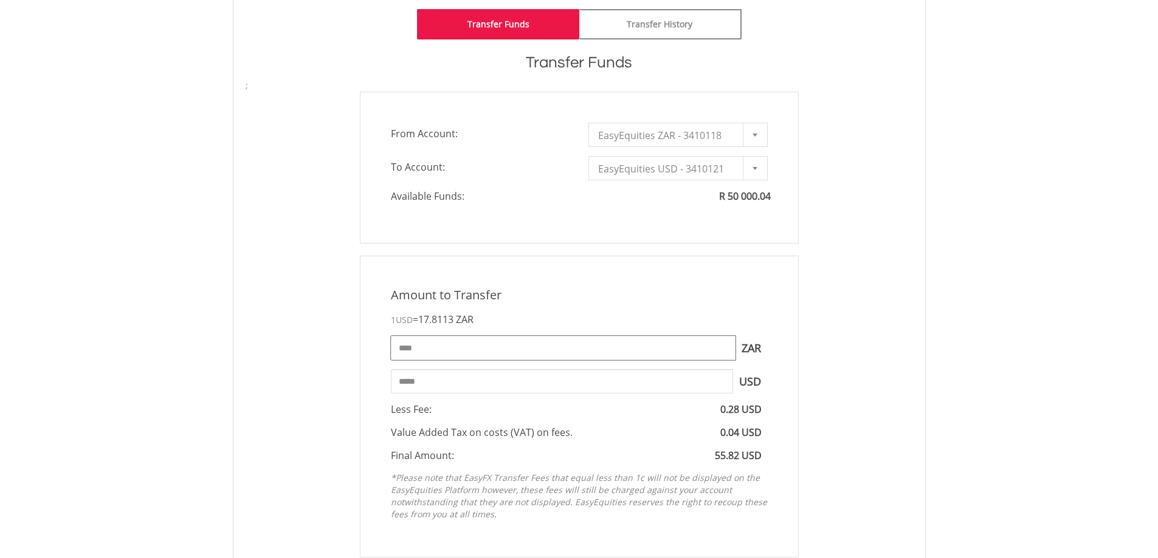
drag, startPoint x: 467, startPoint y: 343, endPoint x: 326, endPoint y: 335, distance: 141.2
click at [326, 335] on div "Amount to Transfer 1 USD = 17.8113 ZAR **** ZAR You can transfer funds into you…" at bounding box center [578, 407] width 685 height 302
type input "*****"
type input "******"
click at [1082, 366] on body "My Investments Invest Now New Listings Sell My Recurring Investments Pending Or…" at bounding box center [579, 383] width 1158 height 1414
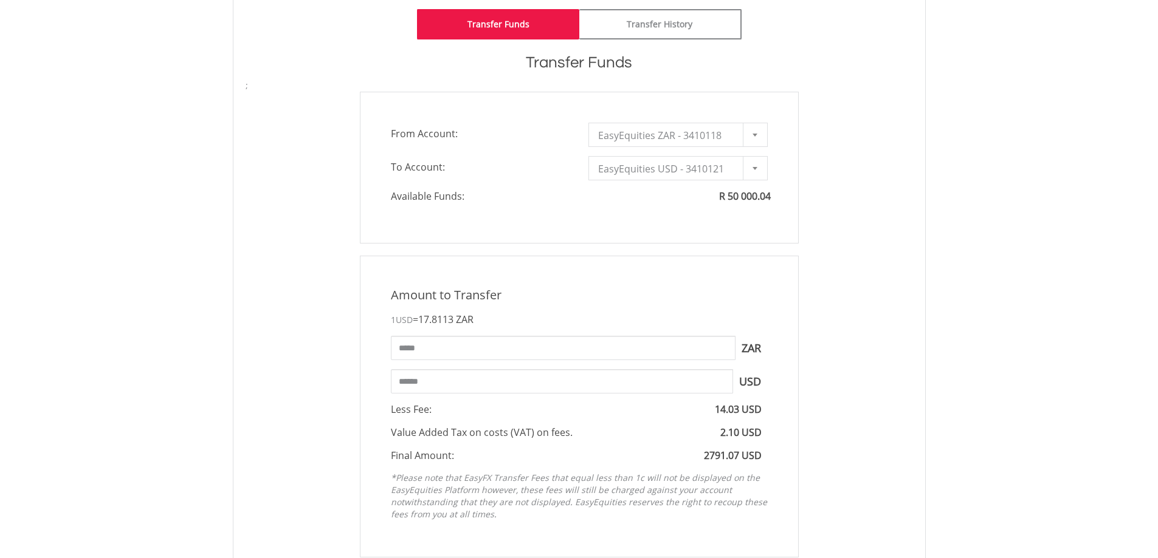
scroll to position [0, 0]
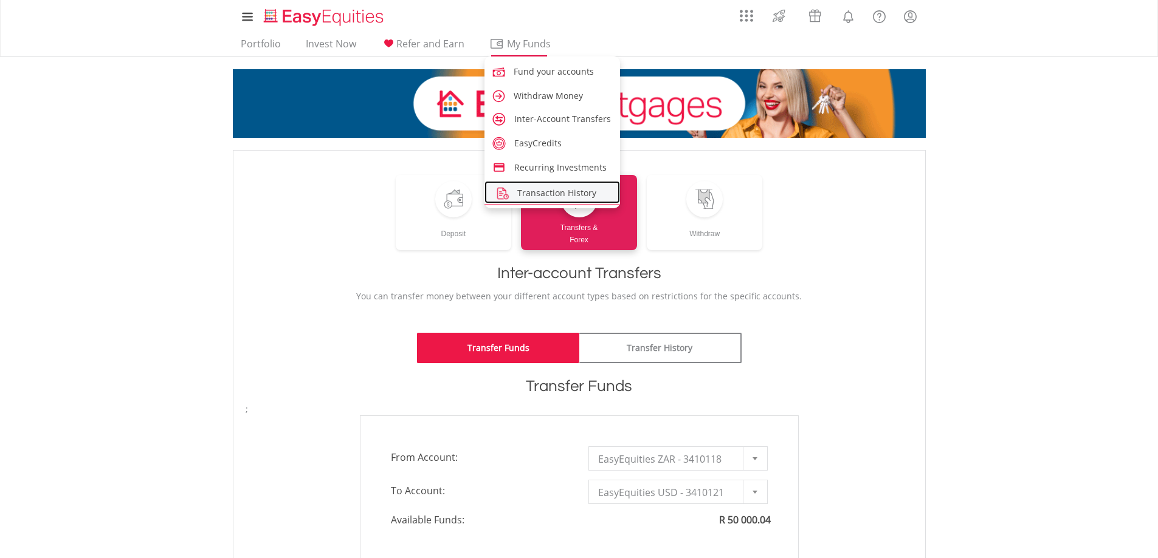
click at [529, 187] on link "Transaction History" at bounding box center [552, 192] width 136 height 22
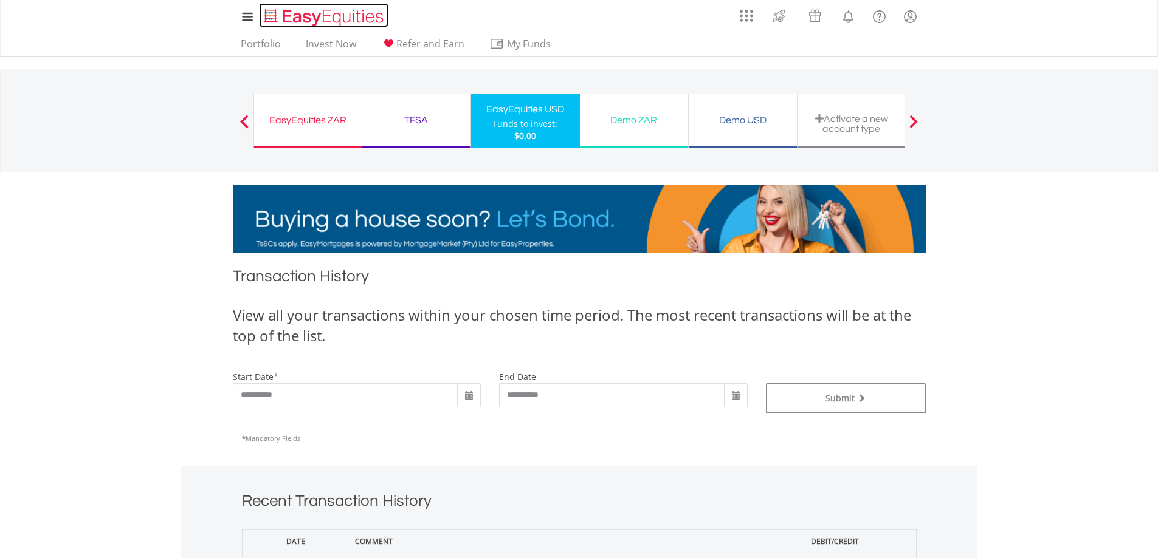
click at [298, 8] on img "Home page" at bounding box center [324, 17] width 127 height 20
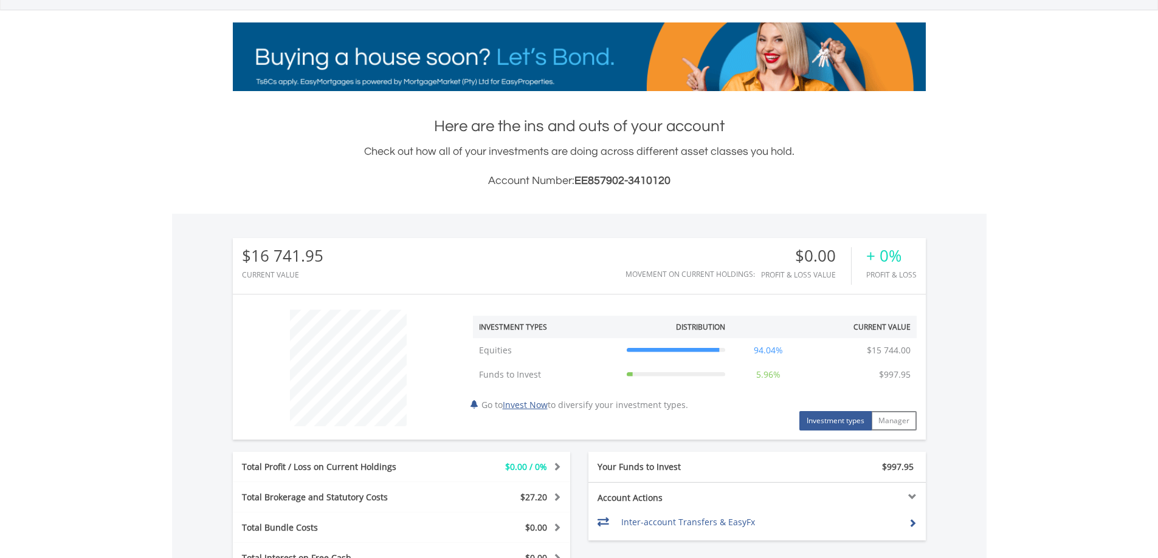
scroll to position [324, 0]
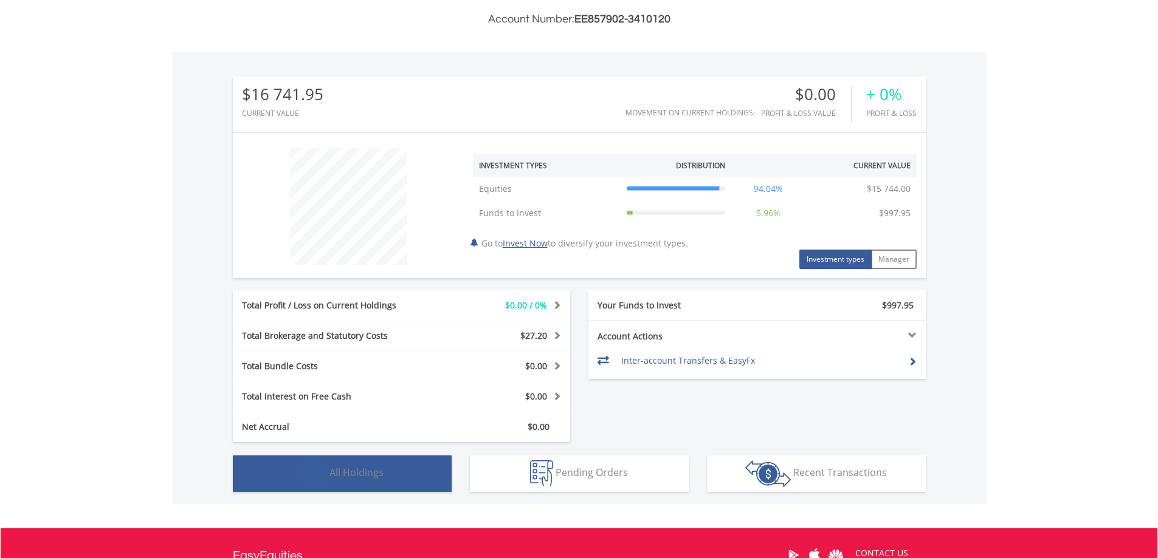
click at [341, 472] on span "All Holdings" at bounding box center [356, 472] width 54 height 13
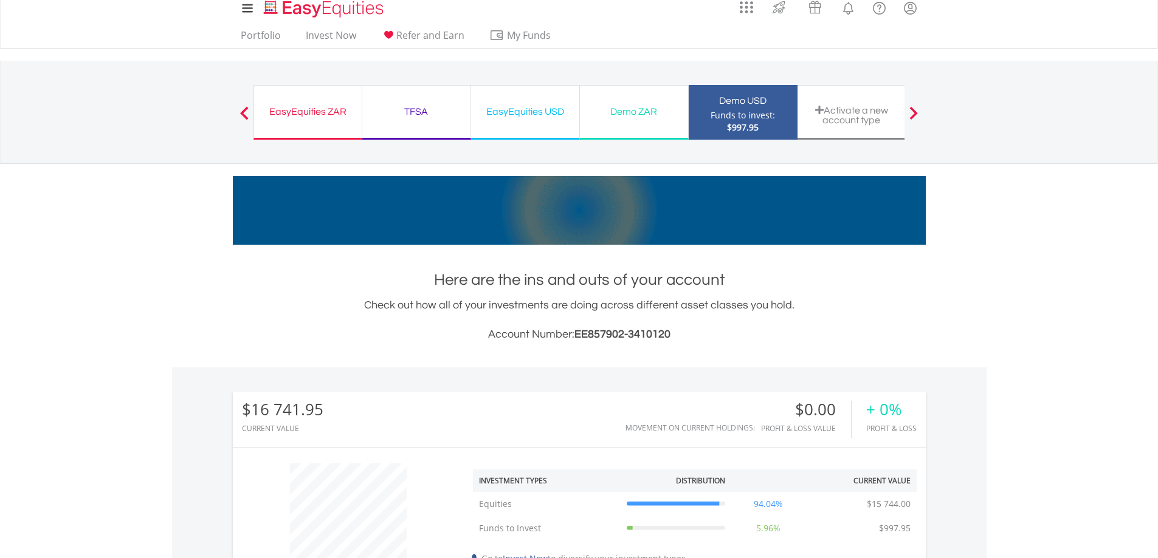
scroll to position [0, 0]
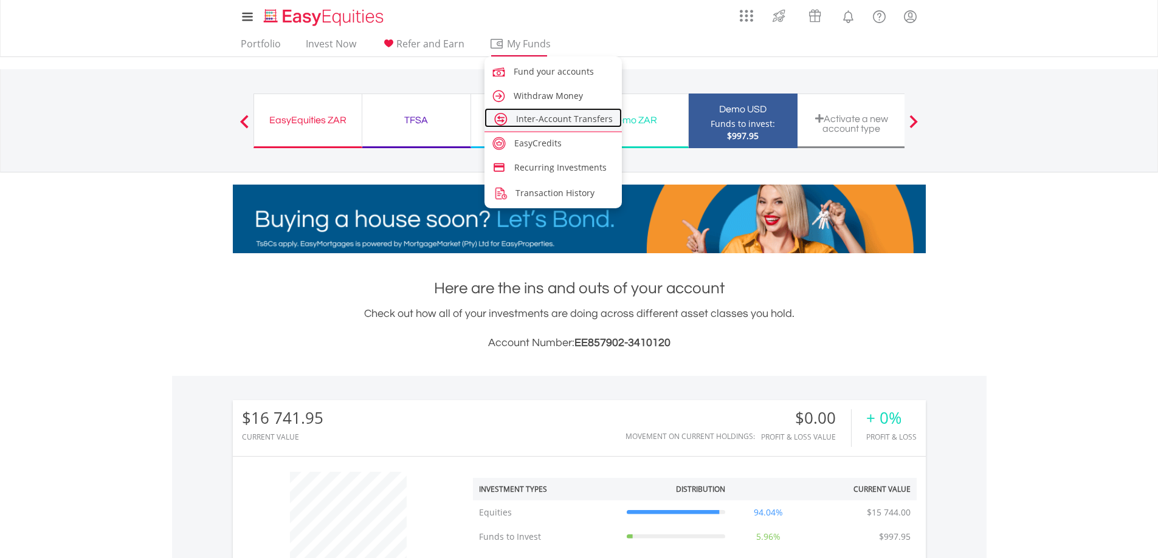
click at [529, 115] on span "Inter-Account Transfers" at bounding box center [564, 119] width 97 height 12
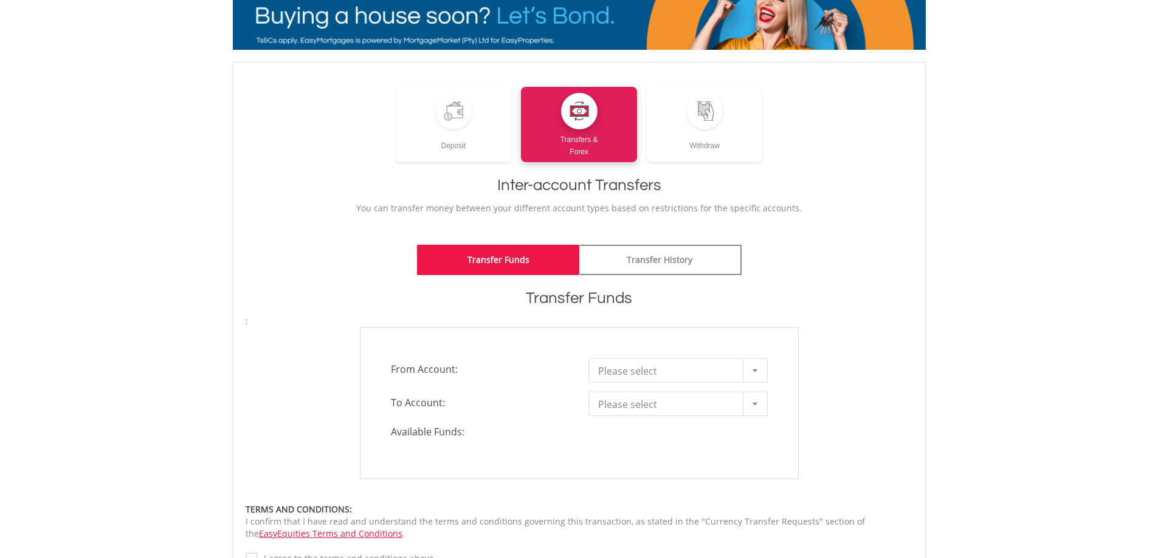
scroll to position [162, 0]
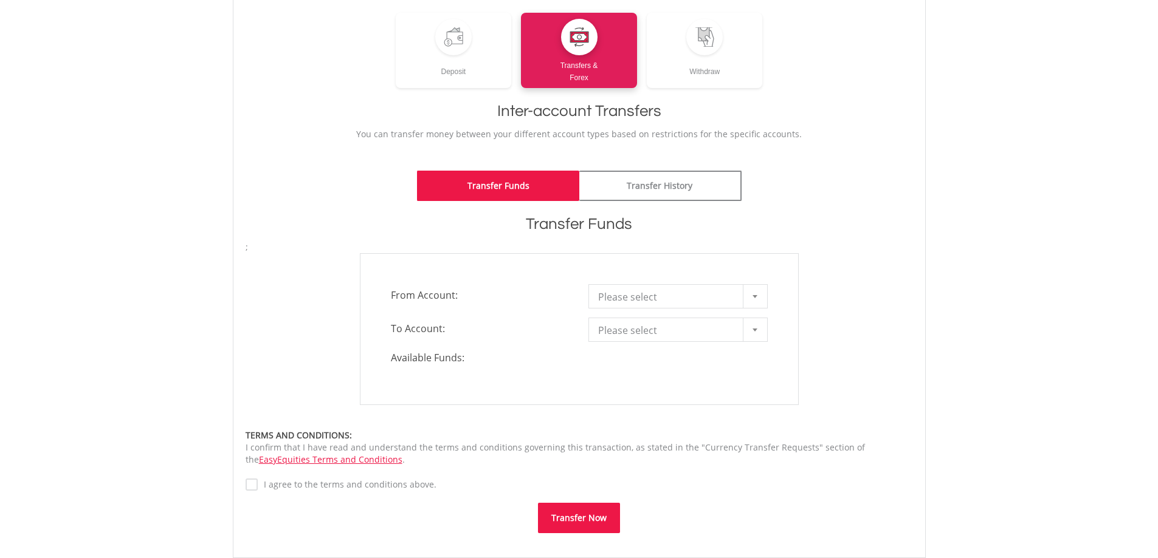
click at [758, 296] on div at bounding box center [755, 296] width 24 height 23
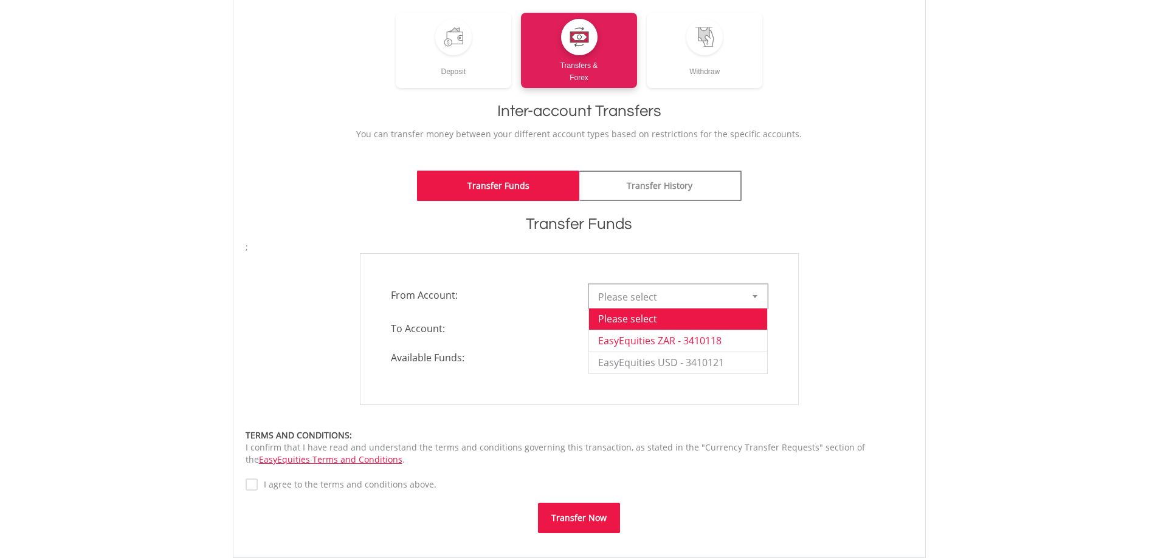
click at [719, 337] on li "EasyEquities ZAR - 3410118" at bounding box center [678, 341] width 178 height 22
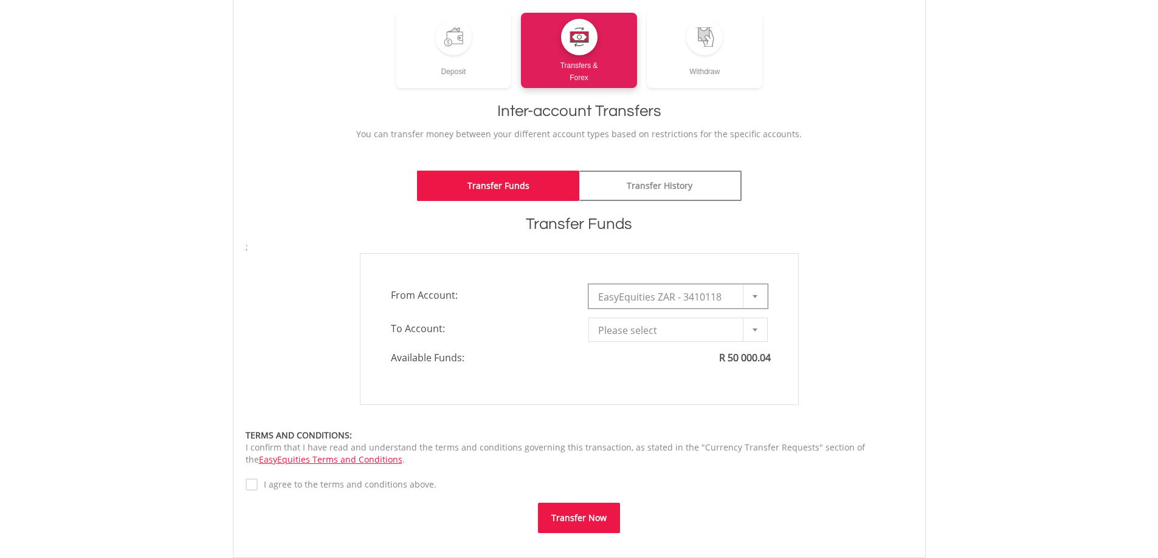
click at [751, 326] on div at bounding box center [755, 329] width 24 height 23
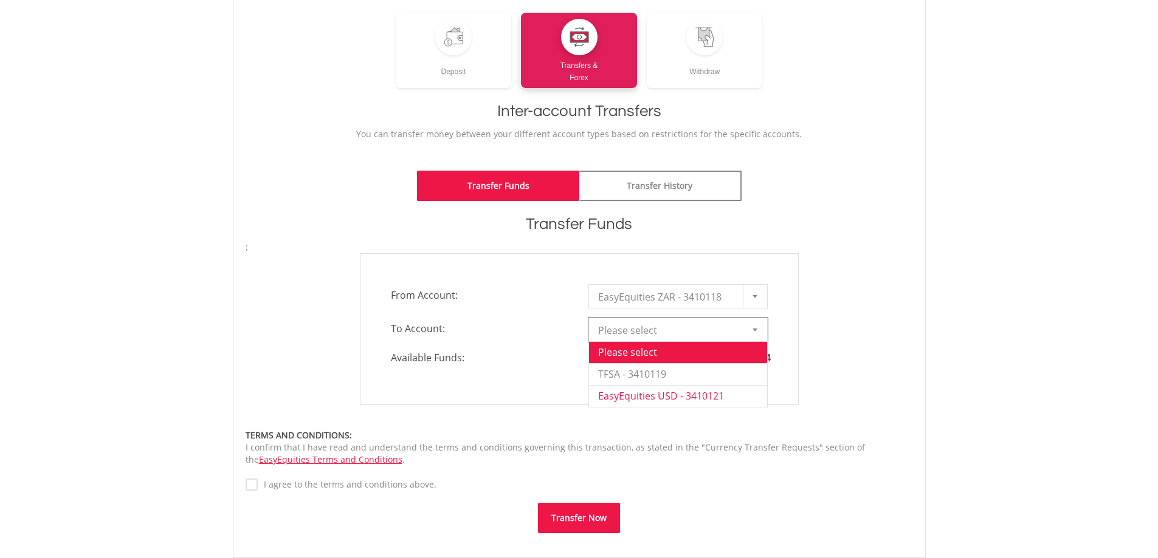
click at [703, 391] on li "EasyEquities USD - 3410121" at bounding box center [678, 396] width 178 height 22
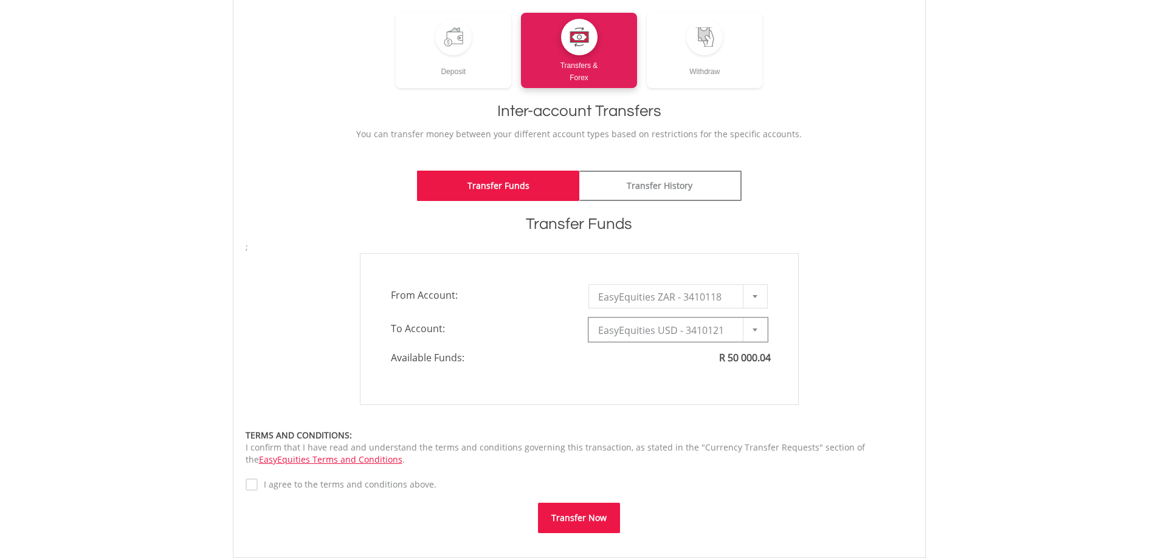
type input "*"
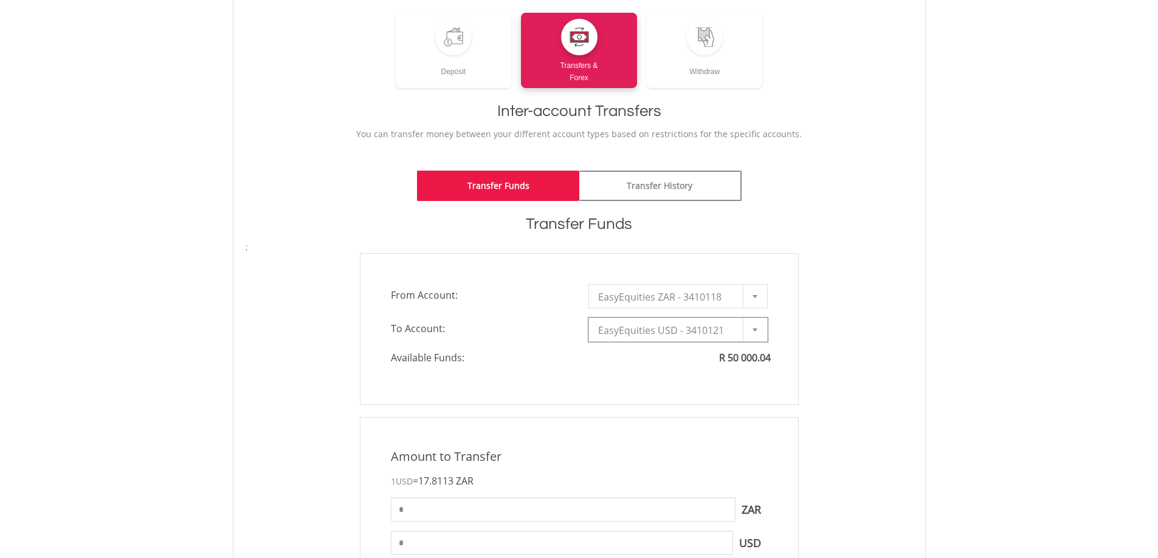
scroll to position [324, 0]
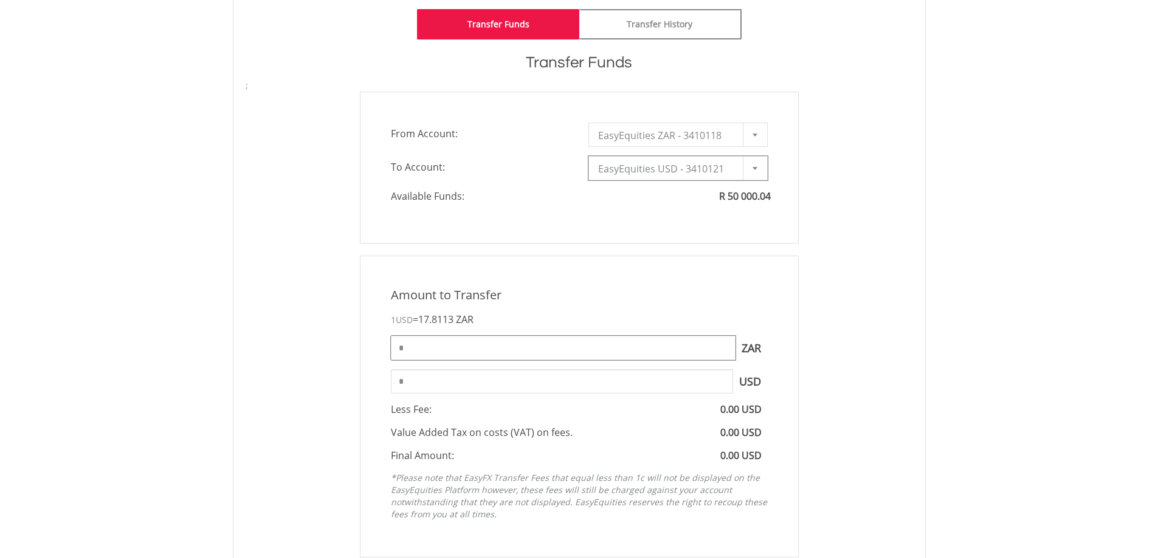
click at [584, 342] on input "*" at bounding box center [563, 348] width 345 height 24
drag, startPoint x: 413, startPoint y: 341, endPoint x: 361, endPoint y: 349, distance: 52.8
click at [361, 349] on div "Amount to Transfer 1 USD = 17.8113 ZAR * ZAR You can transfer funds into your o…" at bounding box center [579, 407] width 439 height 302
type input "*****"
type input "******"
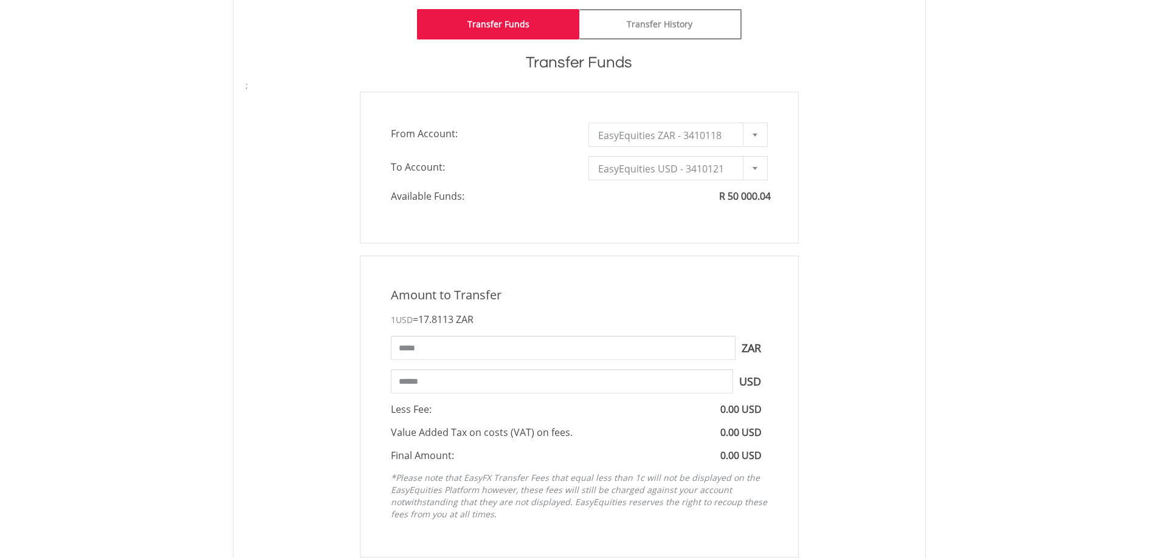
drag, startPoint x: 979, startPoint y: 414, endPoint x: 1028, endPoint y: 419, distance: 49.5
click at [982, 414] on body "My Investments Invest Now New Listings Sell My Recurring Investments Pending Or…" at bounding box center [579, 383] width 1158 height 1414
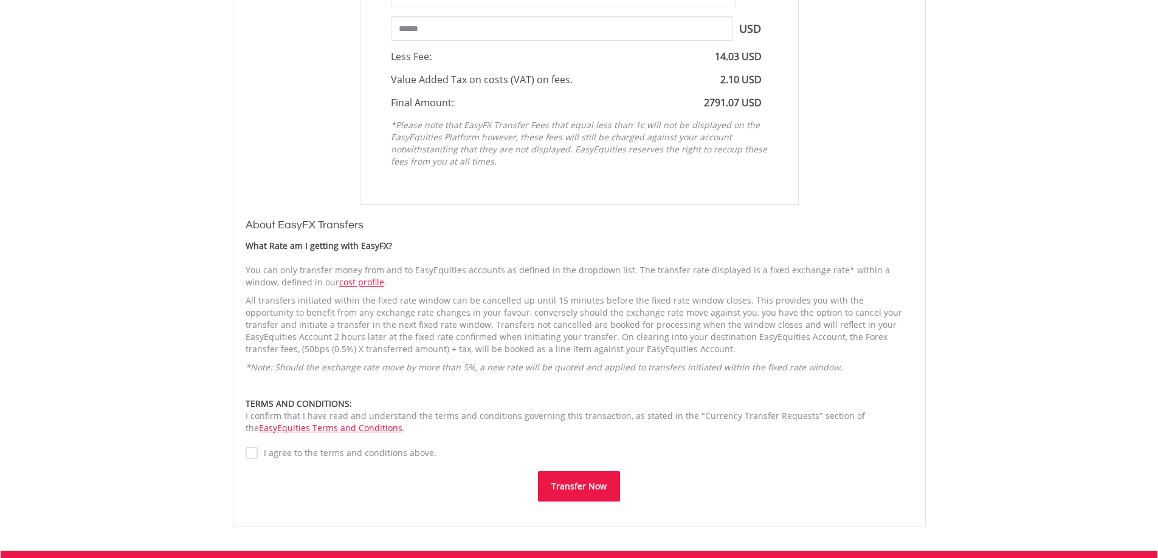
scroll to position [845, 0]
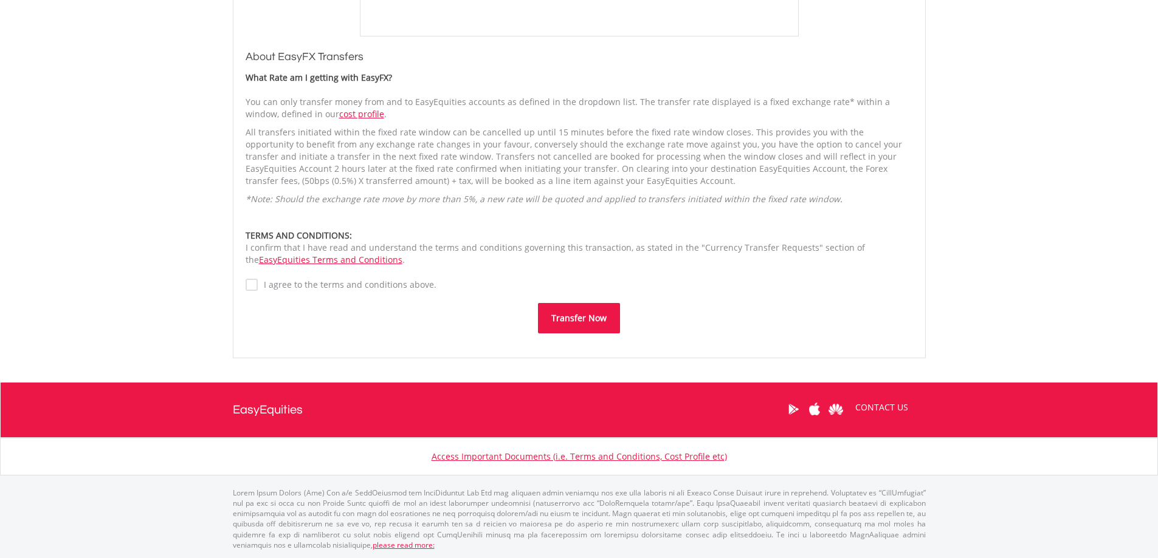
click at [258, 284] on label "I agree to the terms and conditions above." at bounding box center [347, 285] width 179 height 12
click at [583, 318] on button "Transfer Now" at bounding box center [579, 318] width 82 height 30
